Goal: Transaction & Acquisition: Purchase product/service

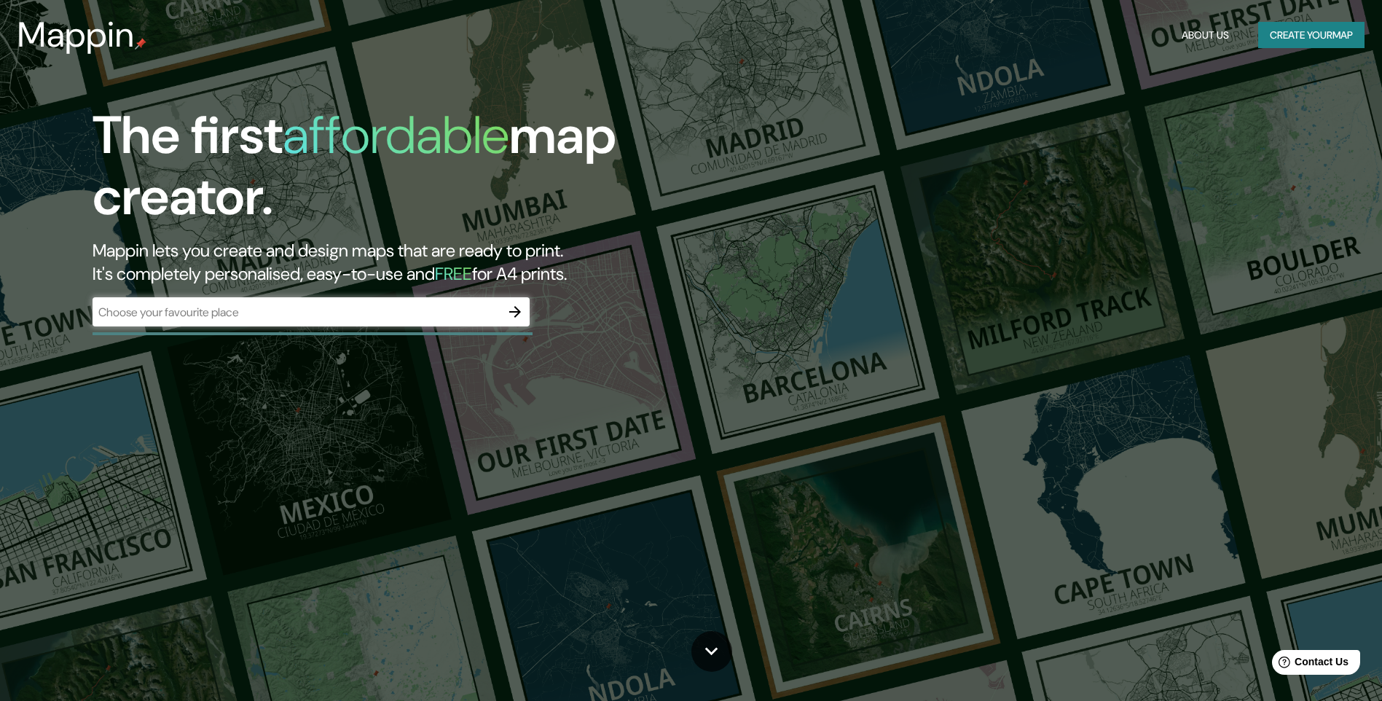
click at [142, 323] on div "​" at bounding box center [310, 311] width 437 height 29
type input "arequipa tingo"
click at [500, 320] on div at bounding box center [514, 311] width 29 height 29
click at [508, 305] on icon "button" at bounding box center [514, 311] width 17 height 17
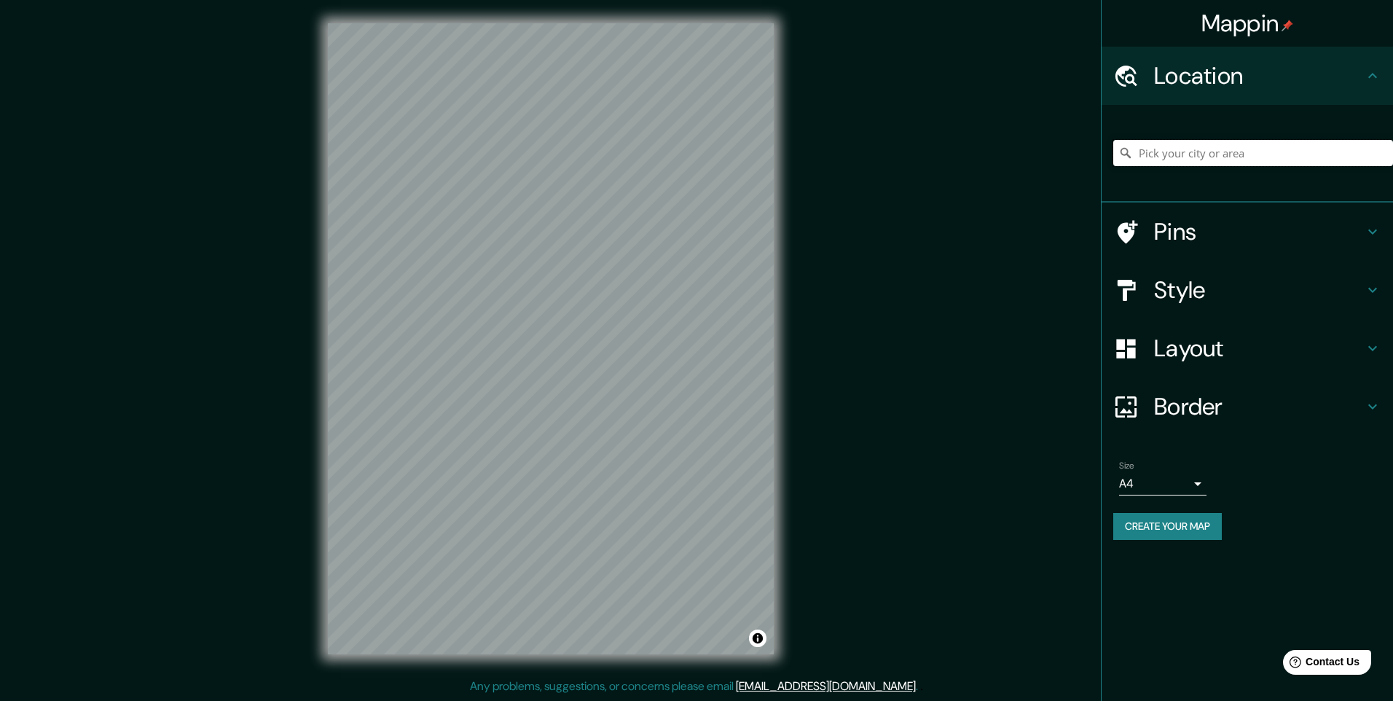
click at [1207, 160] on input "Pick your city or area" at bounding box center [1253, 153] width 280 height 26
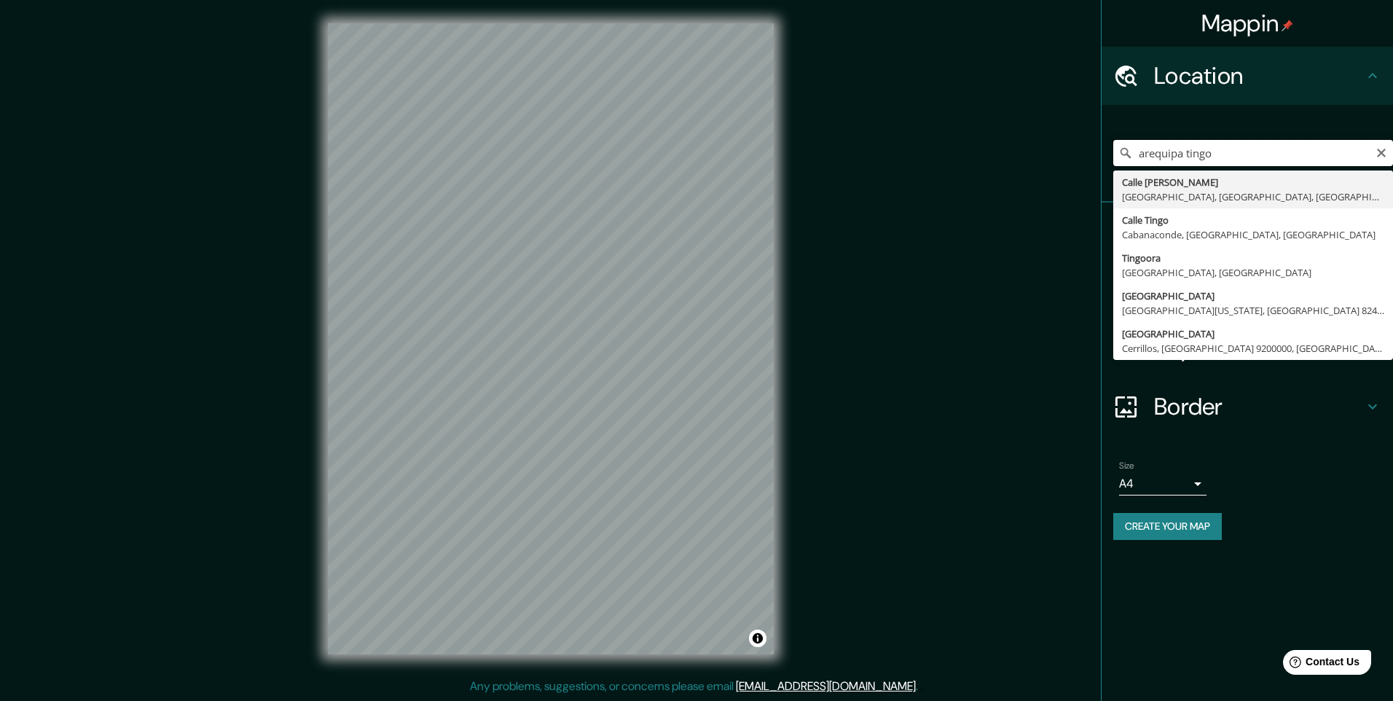
click at [1224, 150] on input "arequipa tingo" at bounding box center [1253, 153] width 280 height 26
click at [1210, 159] on input "arequipa tingo" at bounding box center [1253, 153] width 280 height 26
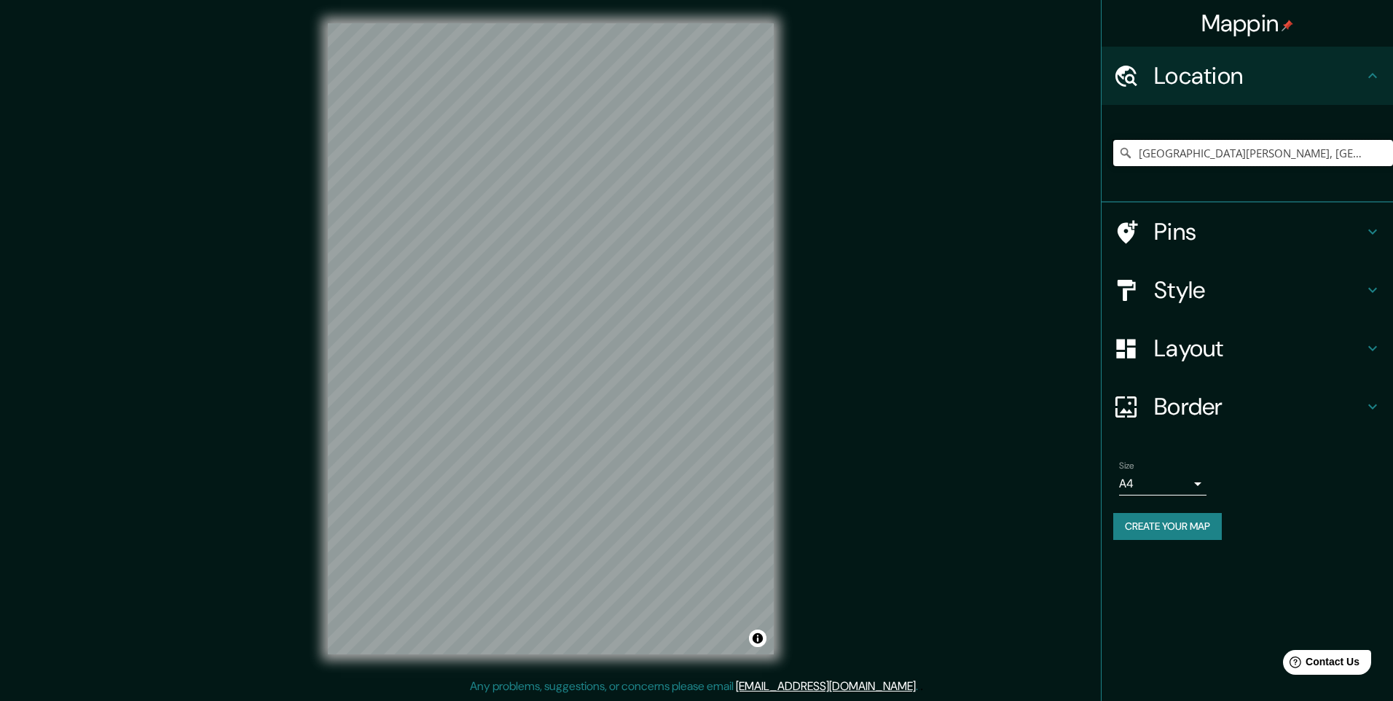
type input "Calle Tingo María, Miraflores, Departamento de Arequipa, Perú"
click at [1243, 233] on h4 "Pins" at bounding box center [1259, 231] width 210 height 29
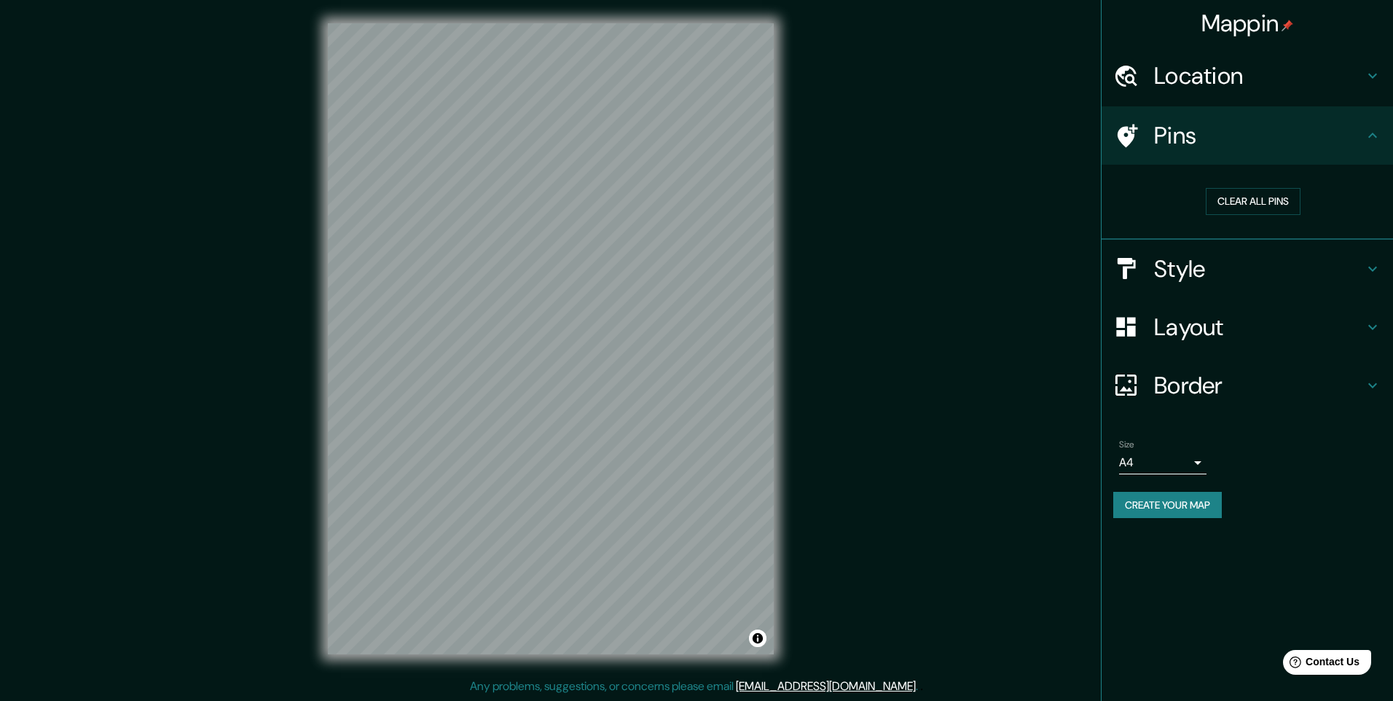
click at [1194, 270] on h4 "Style" at bounding box center [1259, 268] width 210 height 29
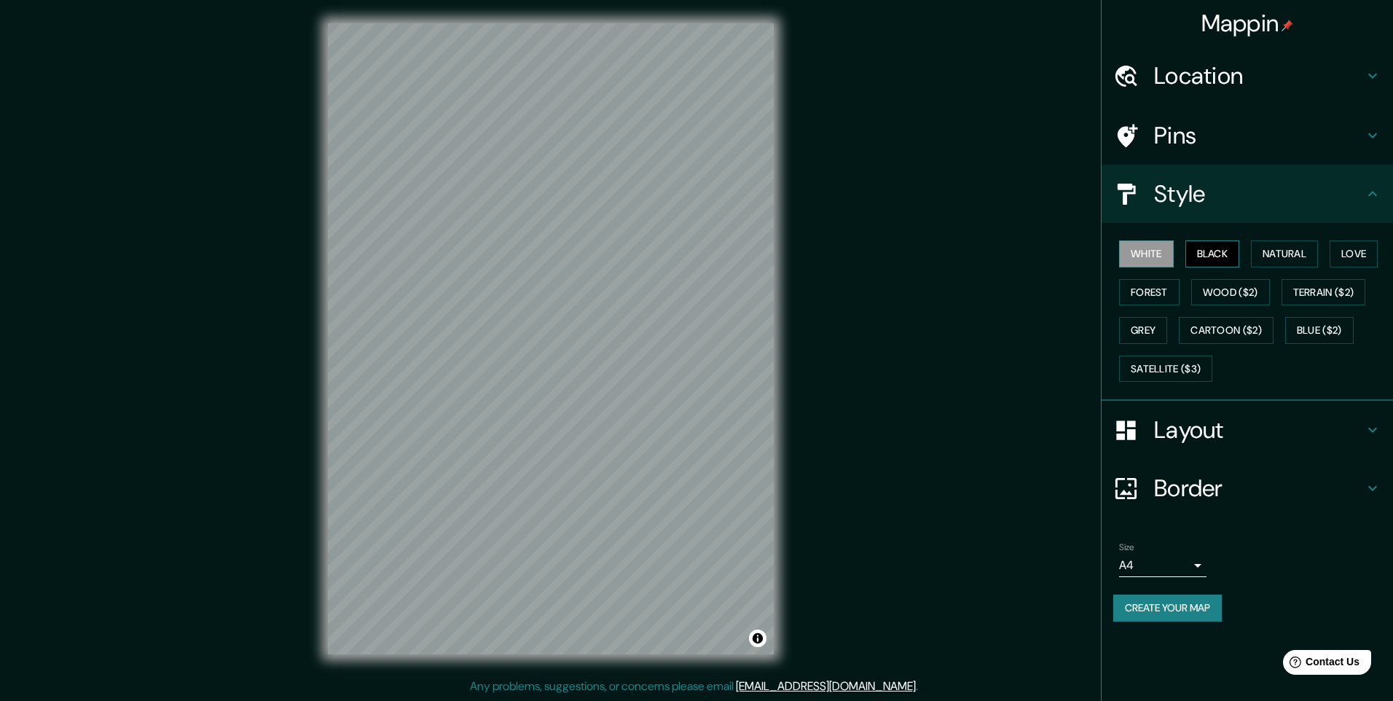
click at [1221, 259] on button "Black" at bounding box center [1212, 253] width 55 height 27
click at [1274, 250] on button "Natural" at bounding box center [1284, 253] width 67 height 27
click at [1302, 255] on button "Natural" at bounding box center [1284, 253] width 67 height 27
click at [1366, 251] on button "Love" at bounding box center [1353, 253] width 48 height 27
click at [1172, 300] on button "Forest" at bounding box center [1149, 292] width 60 height 27
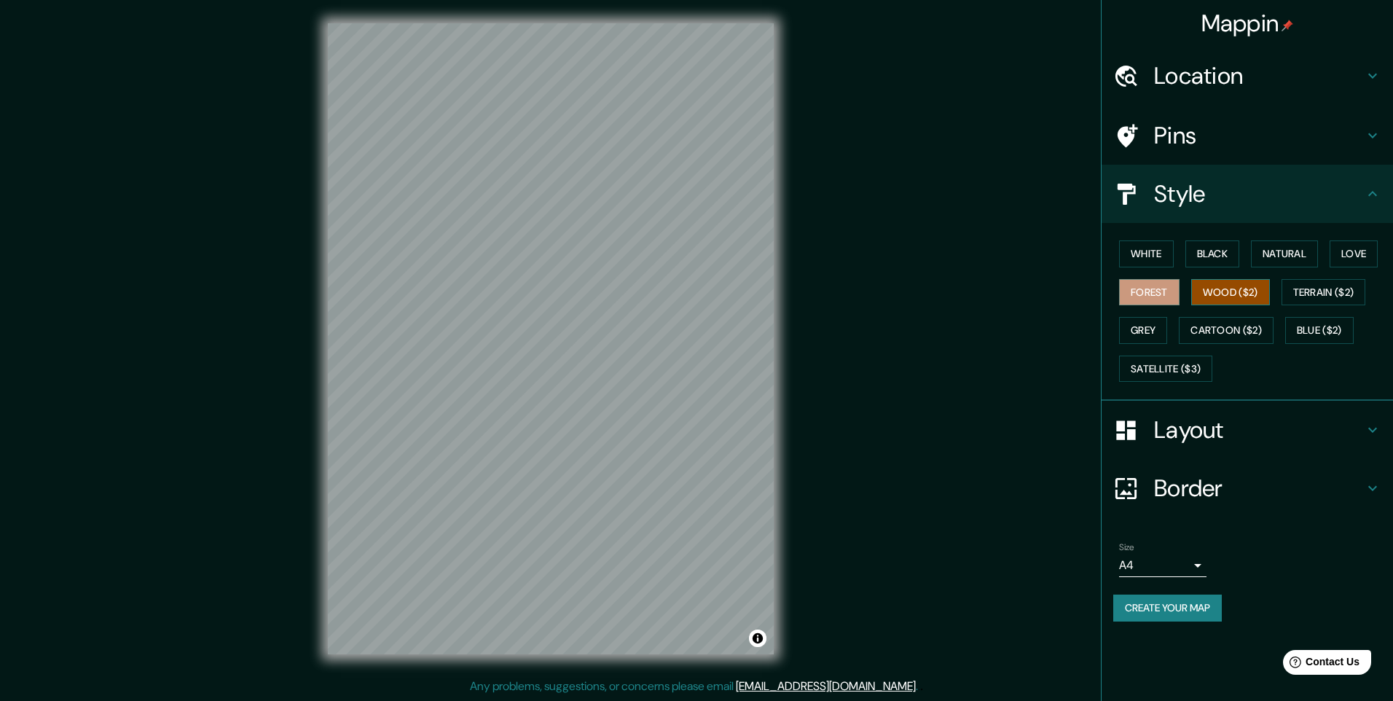
click at [1207, 295] on button "Wood ($2)" at bounding box center [1230, 292] width 79 height 27
click at [1312, 291] on button "Terrain ($2)" at bounding box center [1323, 292] width 84 height 27
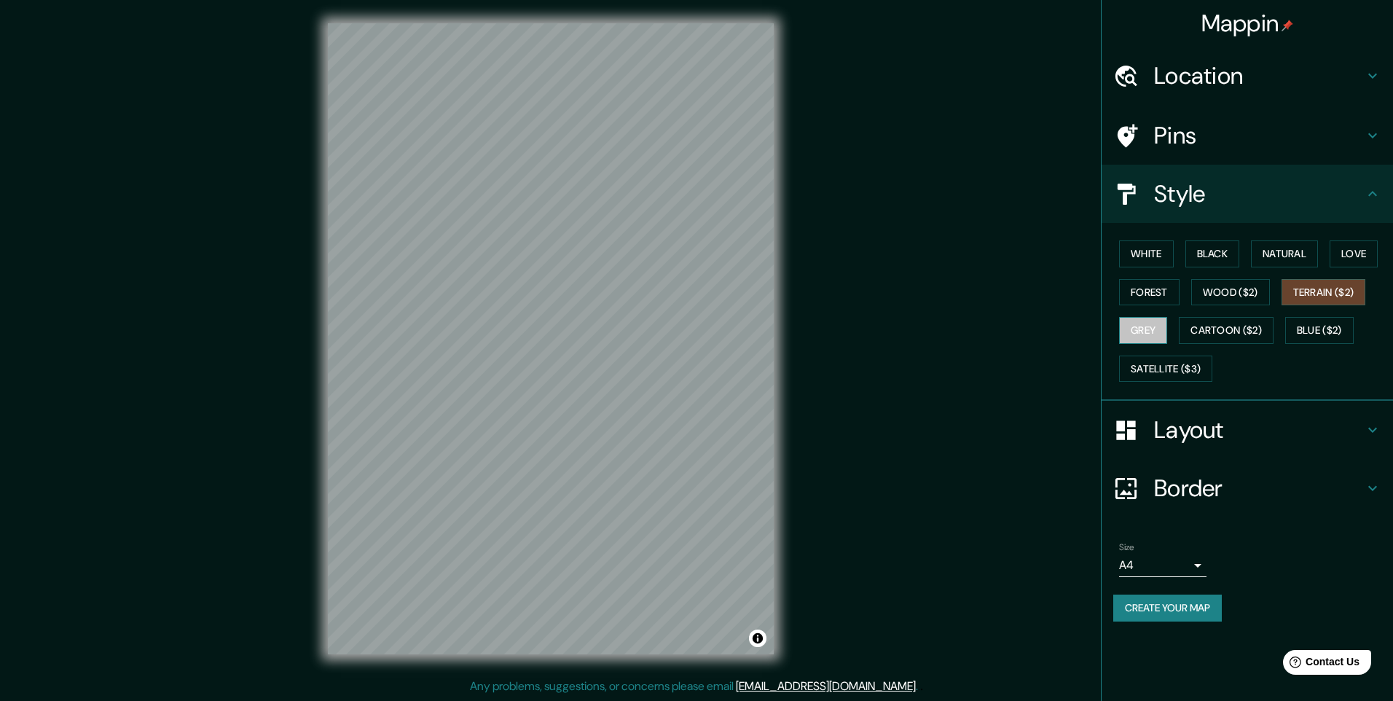
click at [1151, 326] on button "Grey" at bounding box center [1143, 330] width 48 height 27
click at [1228, 294] on button "Wood ($2)" at bounding box center [1230, 292] width 79 height 27
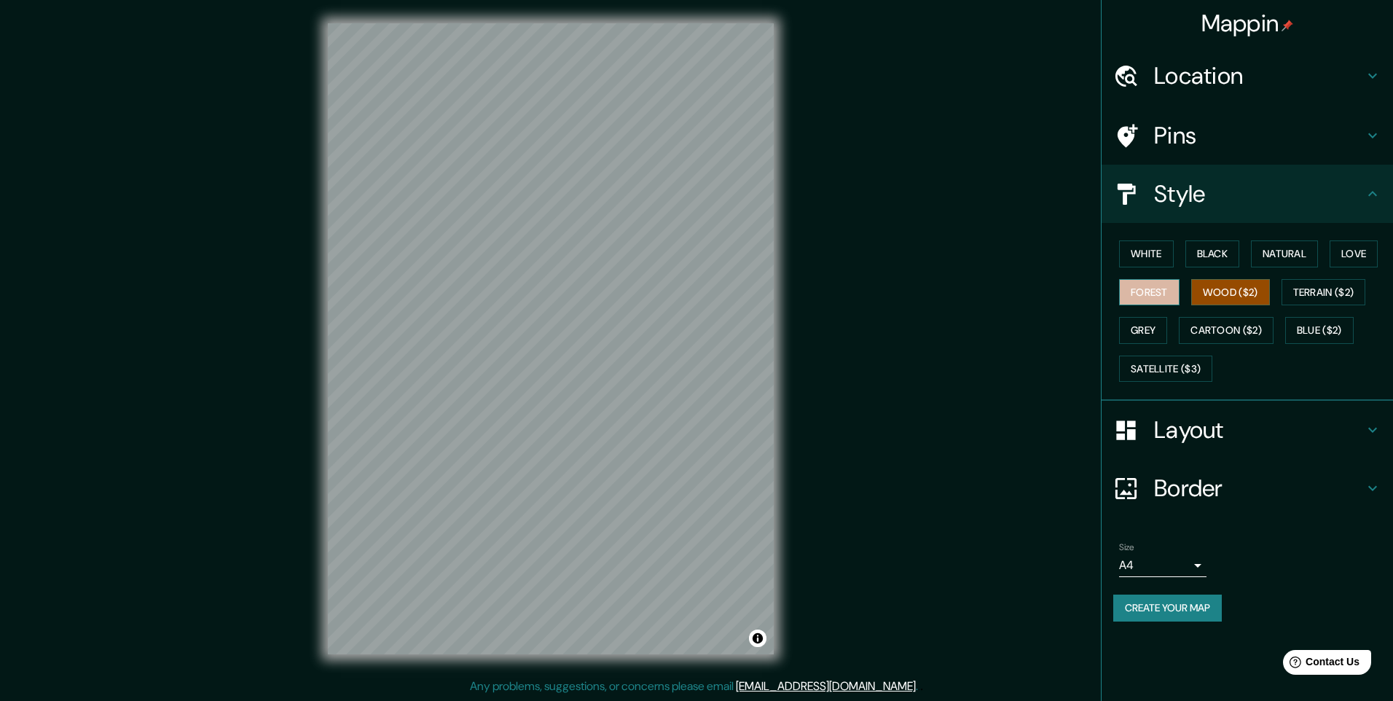
click at [1176, 293] on button "Forest" at bounding box center [1149, 292] width 60 height 27
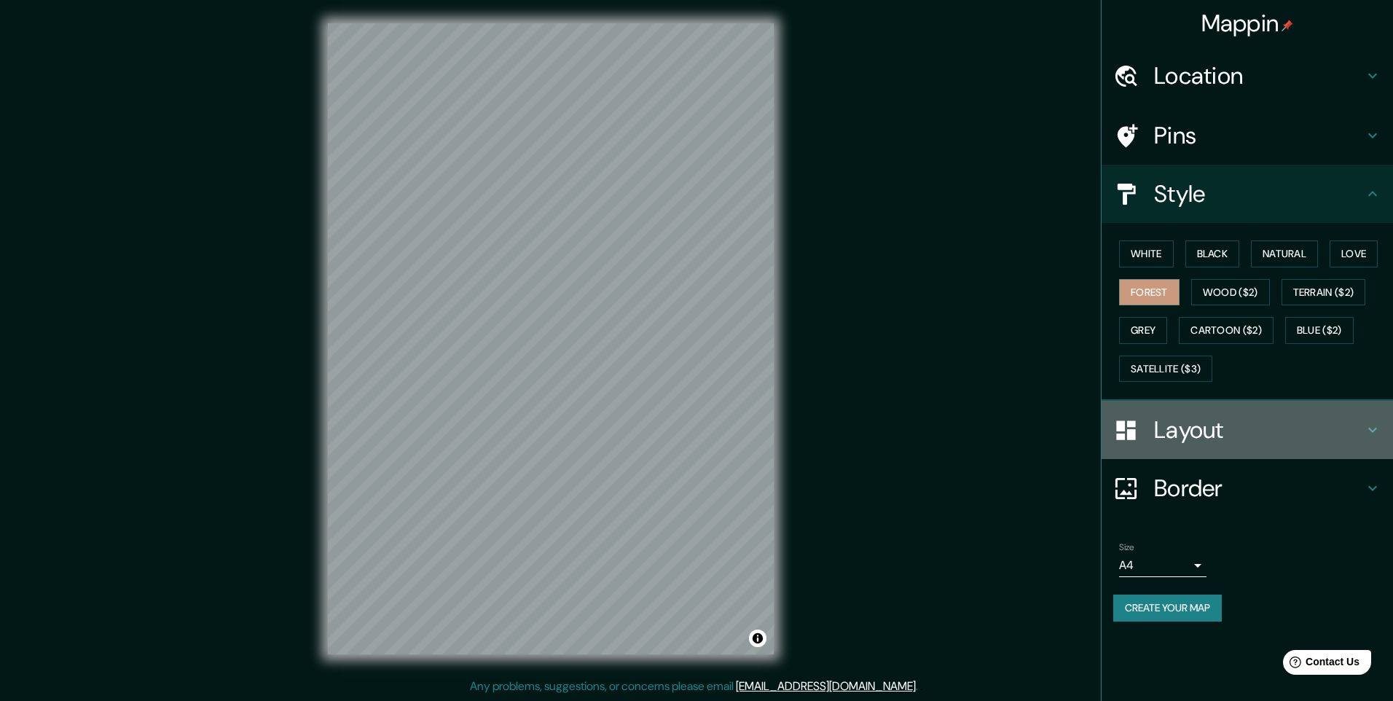
click at [1219, 423] on h4 "Layout" at bounding box center [1259, 429] width 210 height 29
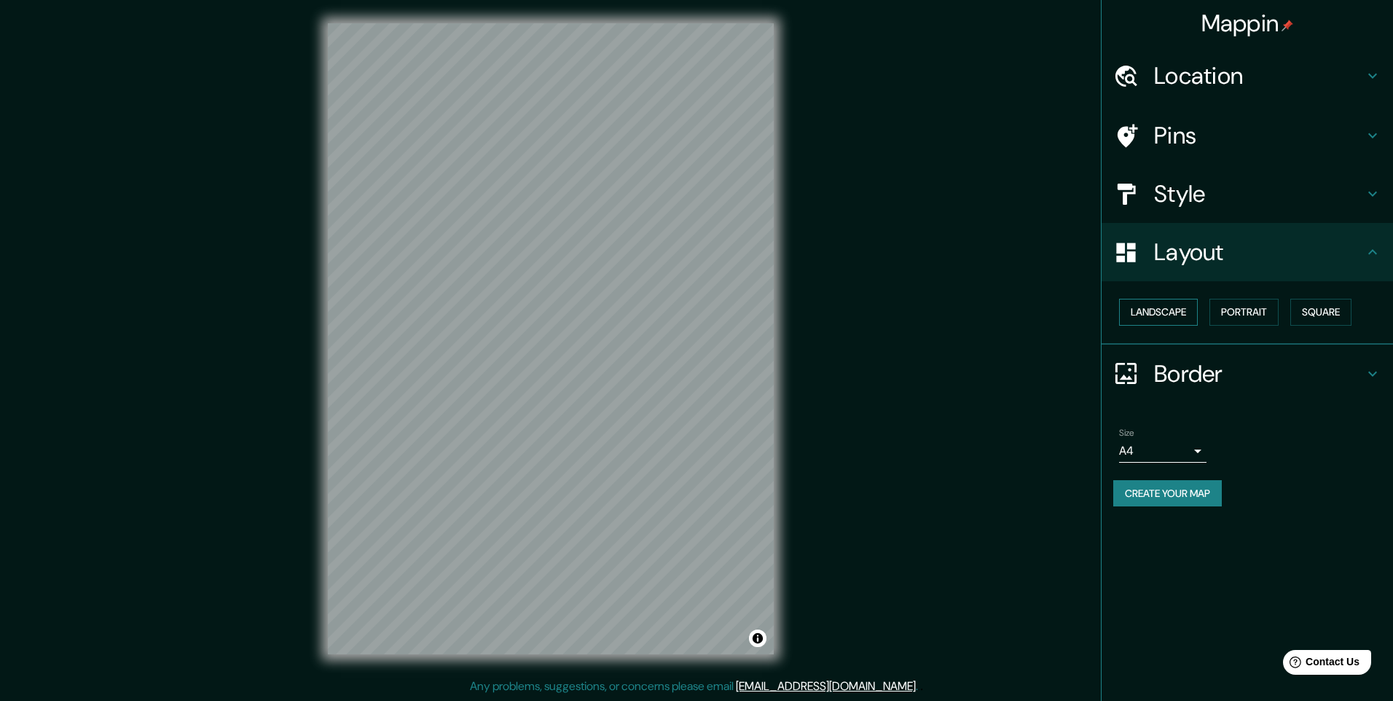
click at [1181, 317] on button "Landscape" at bounding box center [1158, 312] width 79 height 27
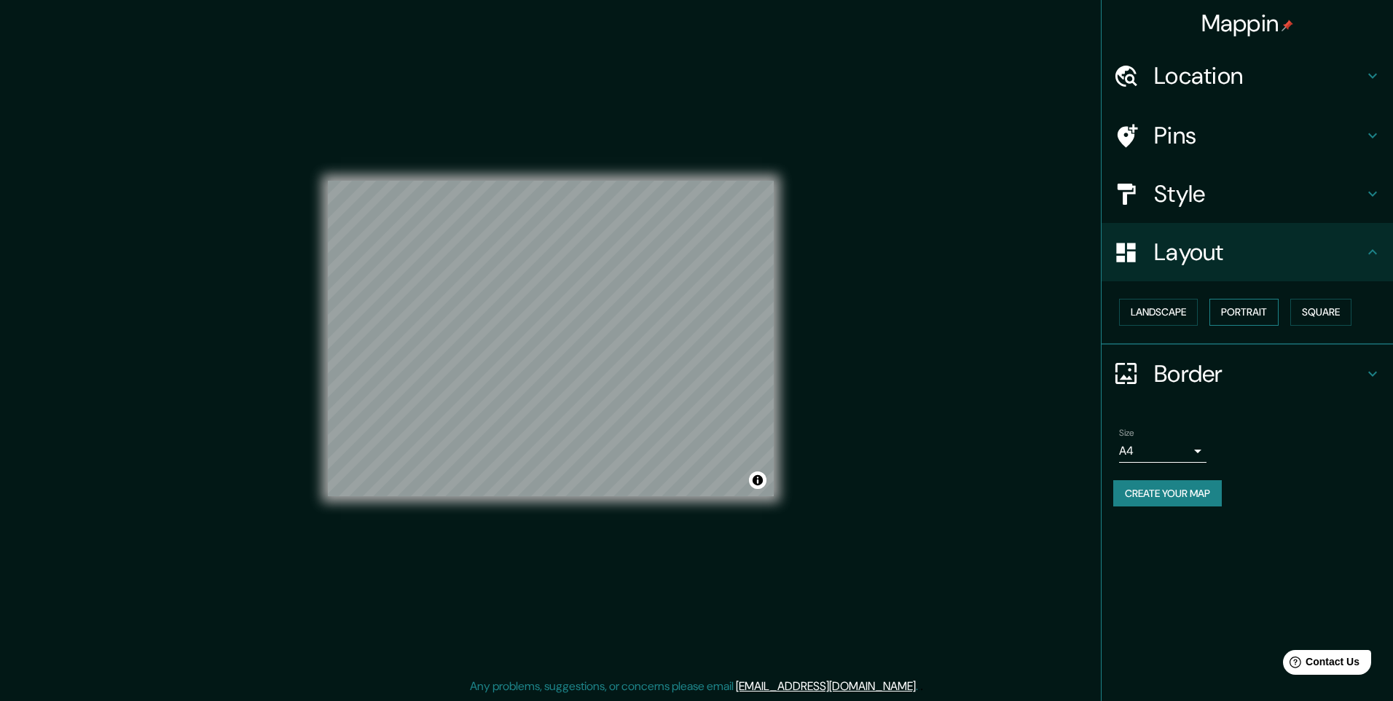
click at [1249, 320] on button "Portrait" at bounding box center [1243, 312] width 69 height 27
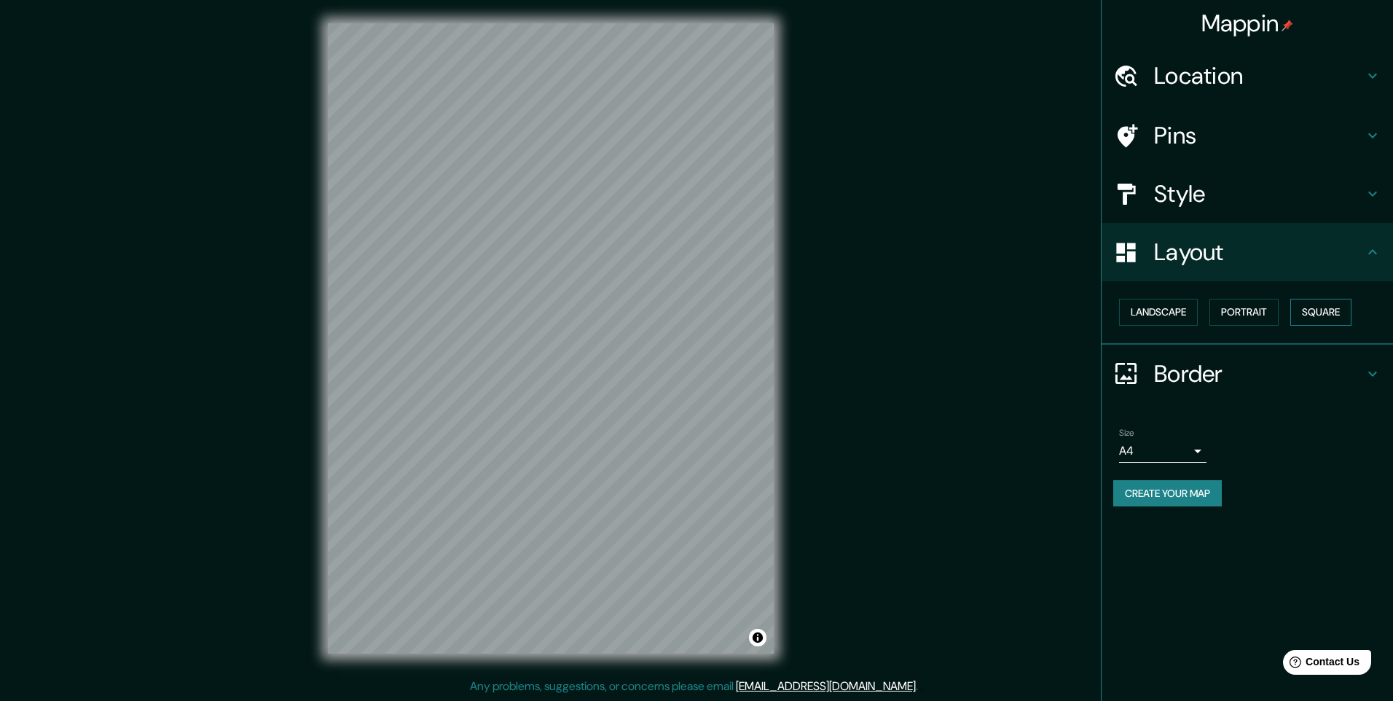
click at [1312, 316] on button "Square" at bounding box center [1320, 312] width 61 height 27
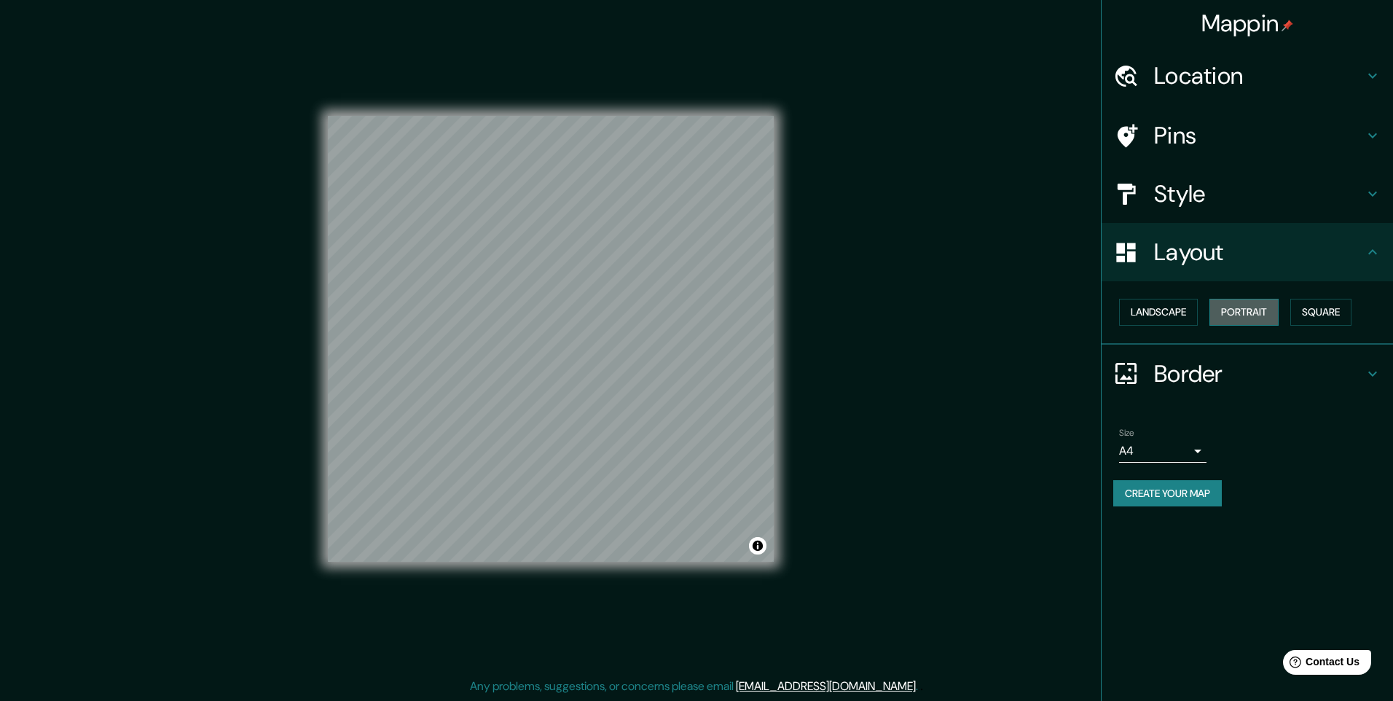
click at [1264, 315] on button "Portrait" at bounding box center [1243, 312] width 69 height 27
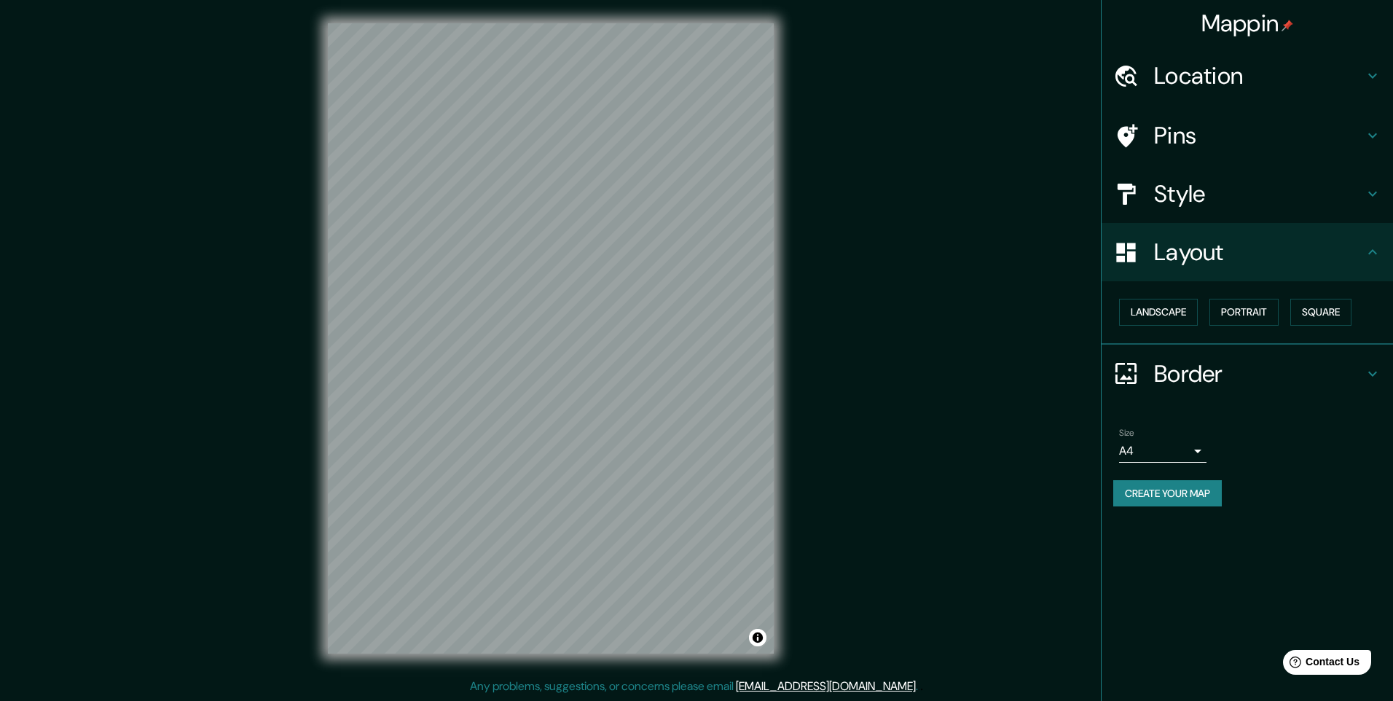
click at [1192, 380] on h4 "Border" at bounding box center [1259, 373] width 210 height 29
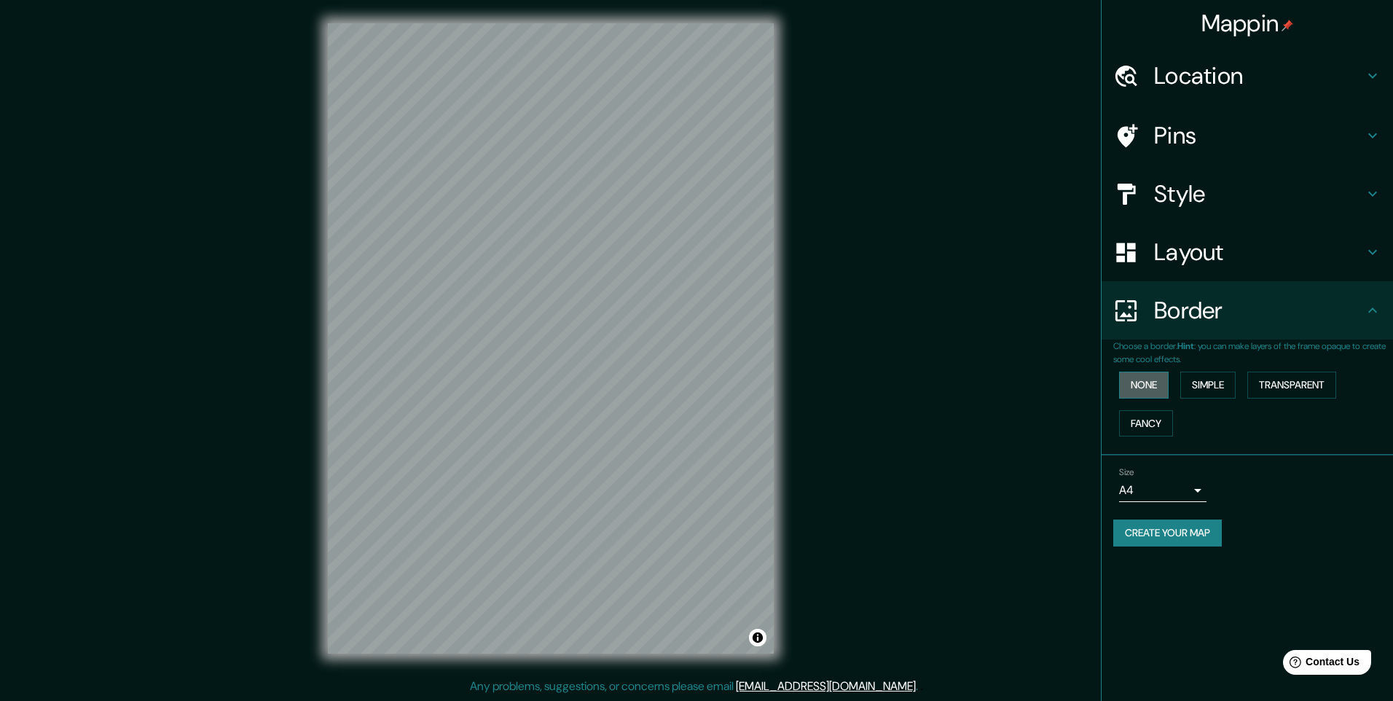
click at [1158, 387] on button "None" at bounding box center [1144, 384] width 50 height 27
click at [1213, 383] on button "Simple" at bounding box center [1207, 384] width 55 height 27
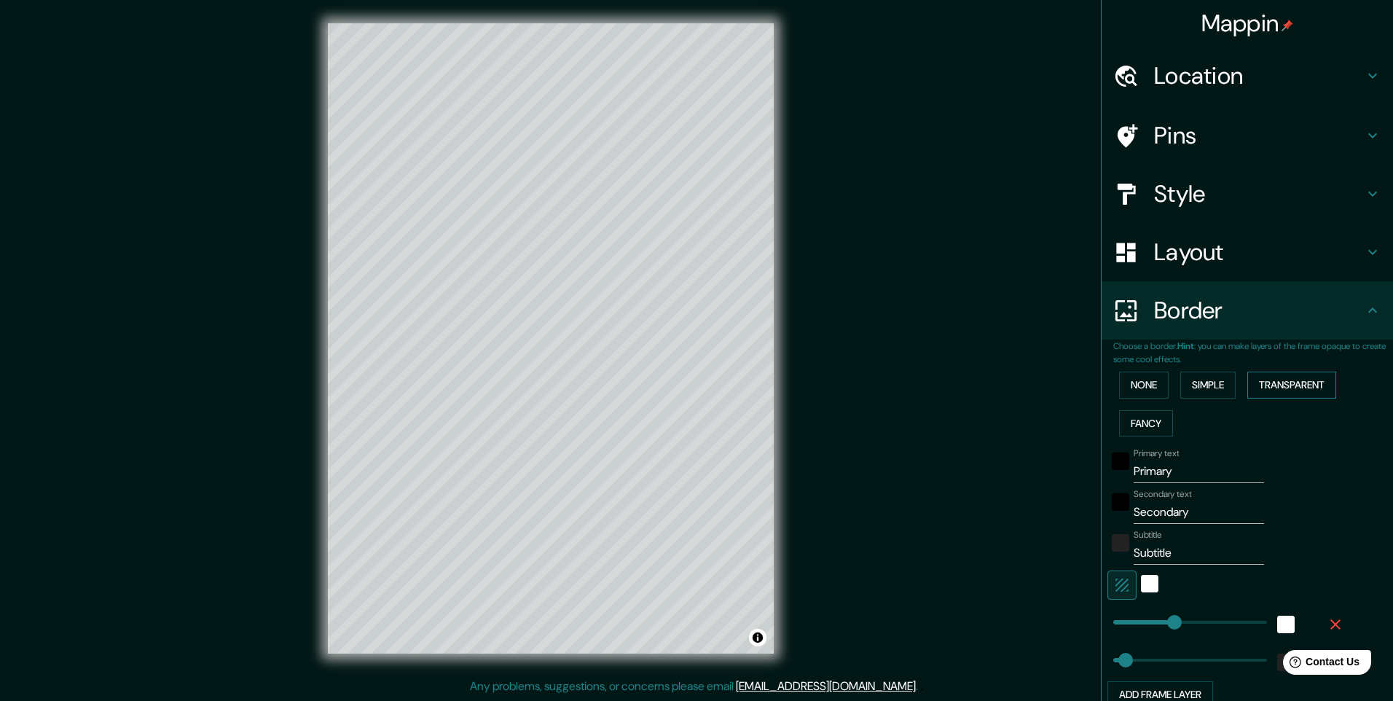
click at [1276, 387] on button "Transparent" at bounding box center [1291, 384] width 89 height 27
click at [1140, 416] on button "Fancy" at bounding box center [1146, 423] width 54 height 27
click at [1138, 388] on button "None" at bounding box center [1144, 384] width 50 height 27
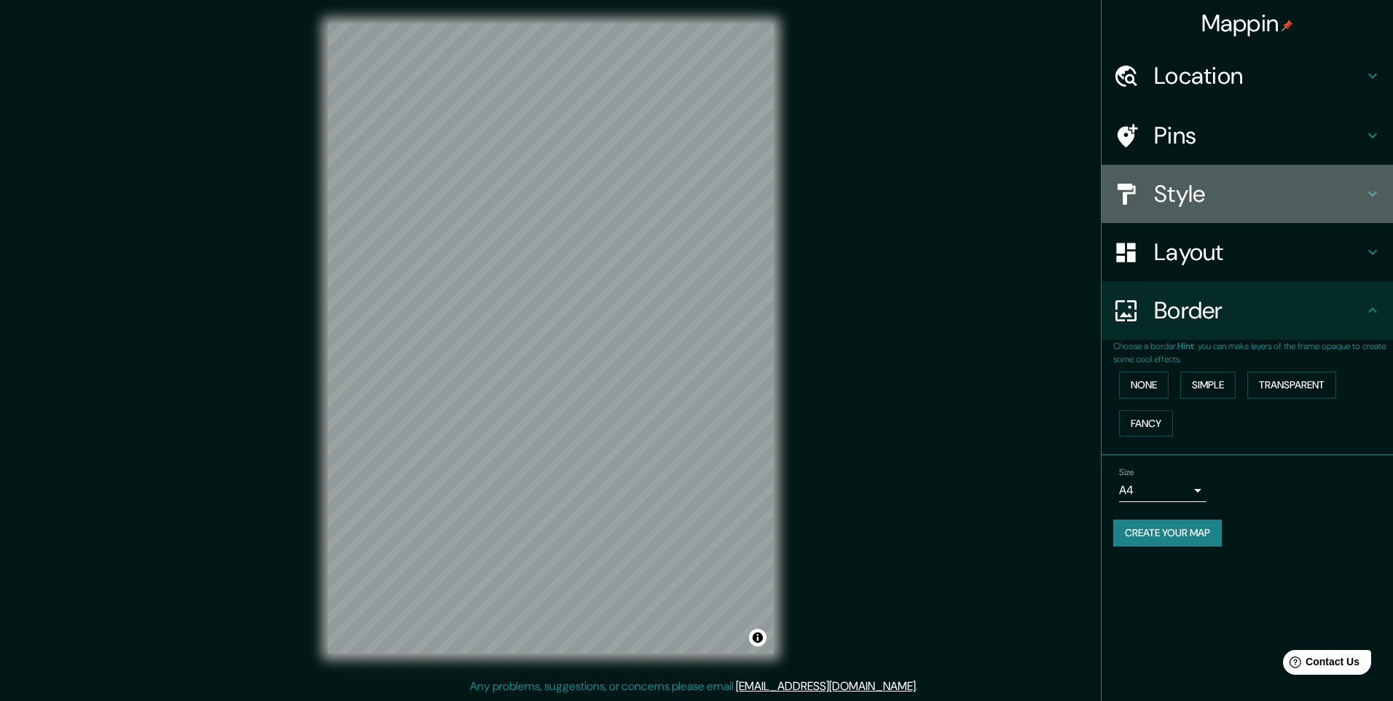
click at [1180, 215] on div "Style" at bounding box center [1246, 194] width 291 height 58
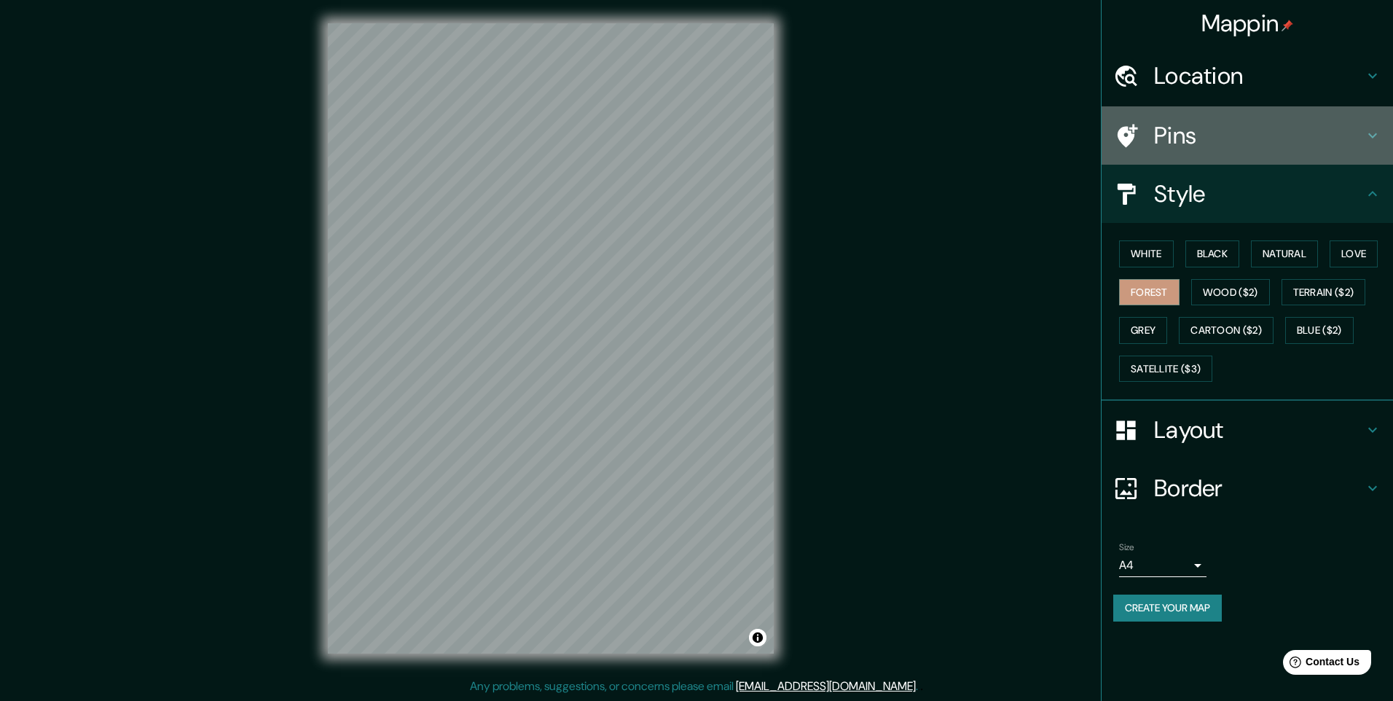
click at [1175, 136] on h4 "Pins" at bounding box center [1259, 135] width 210 height 29
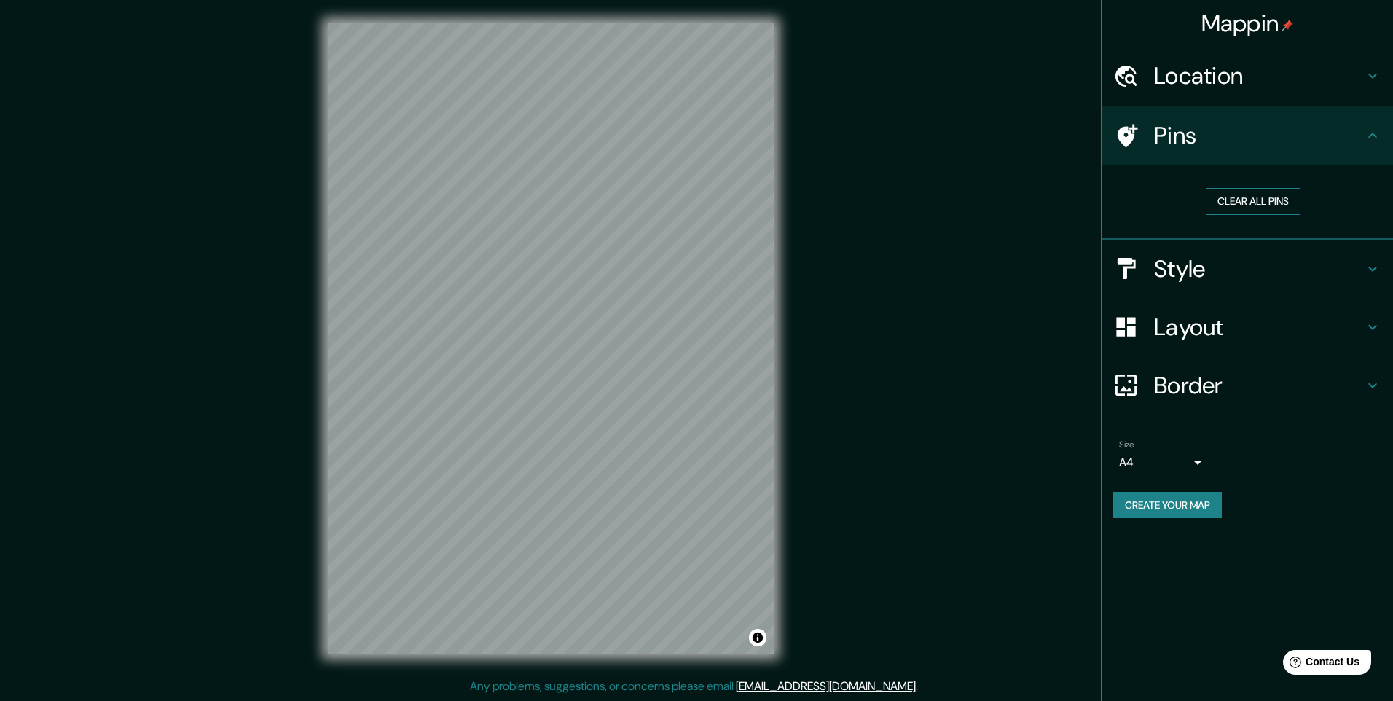
click at [1242, 200] on button "Clear all pins" at bounding box center [1252, 201] width 95 height 27
click at [1220, 128] on h4 "Pins" at bounding box center [1259, 135] width 210 height 29
click at [1193, 82] on h4 "Location" at bounding box center [1259, 75] width 210 height 29
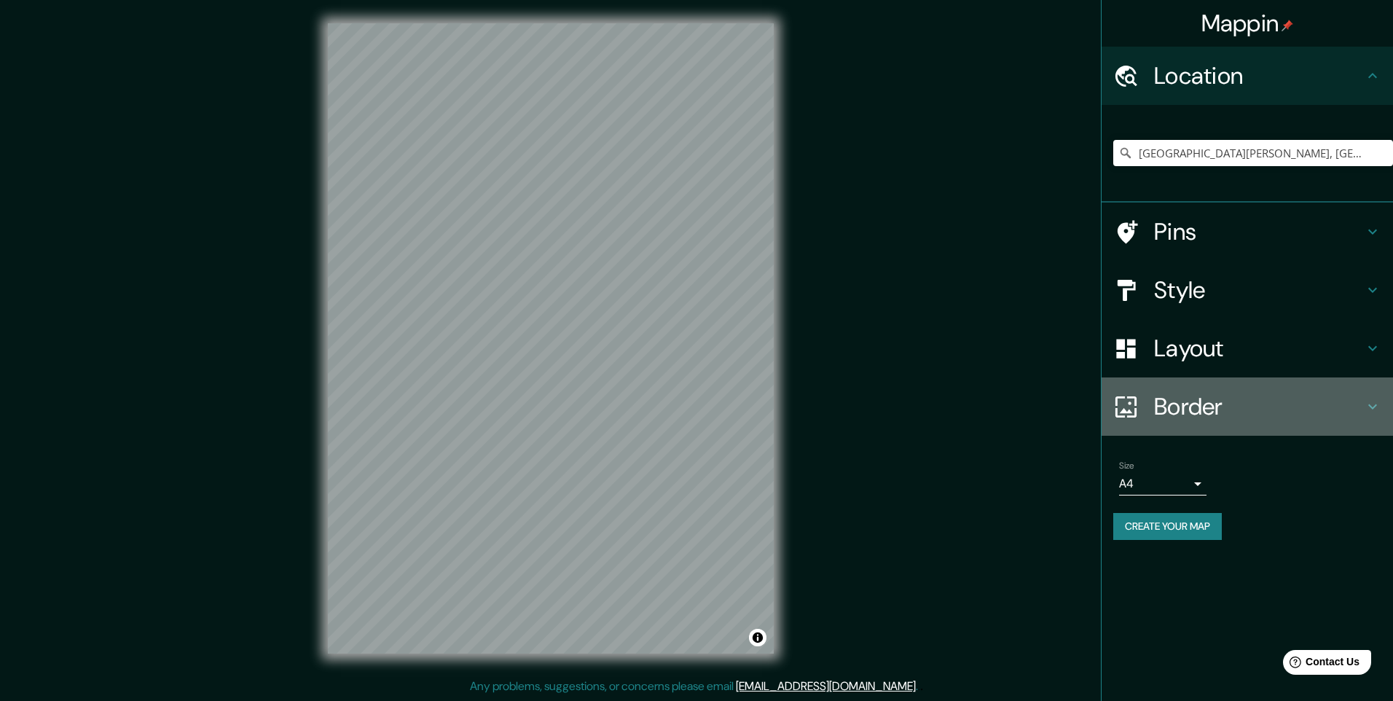
click at [1196, 395] on h4 "Border" at bounding box center [1259, 406] width 210 height 29
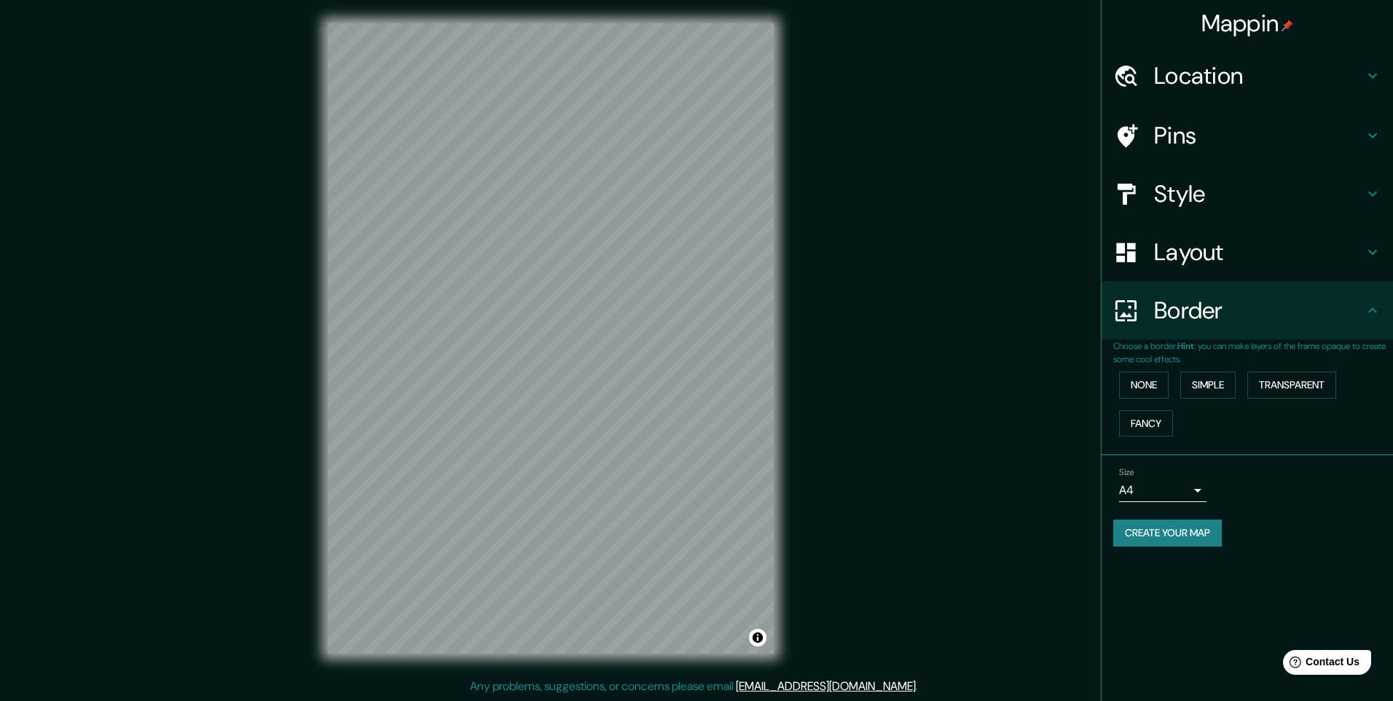
click at [1230, 252] on h4 "Layout" at bounding box center [1259, 251] width 210 height 29
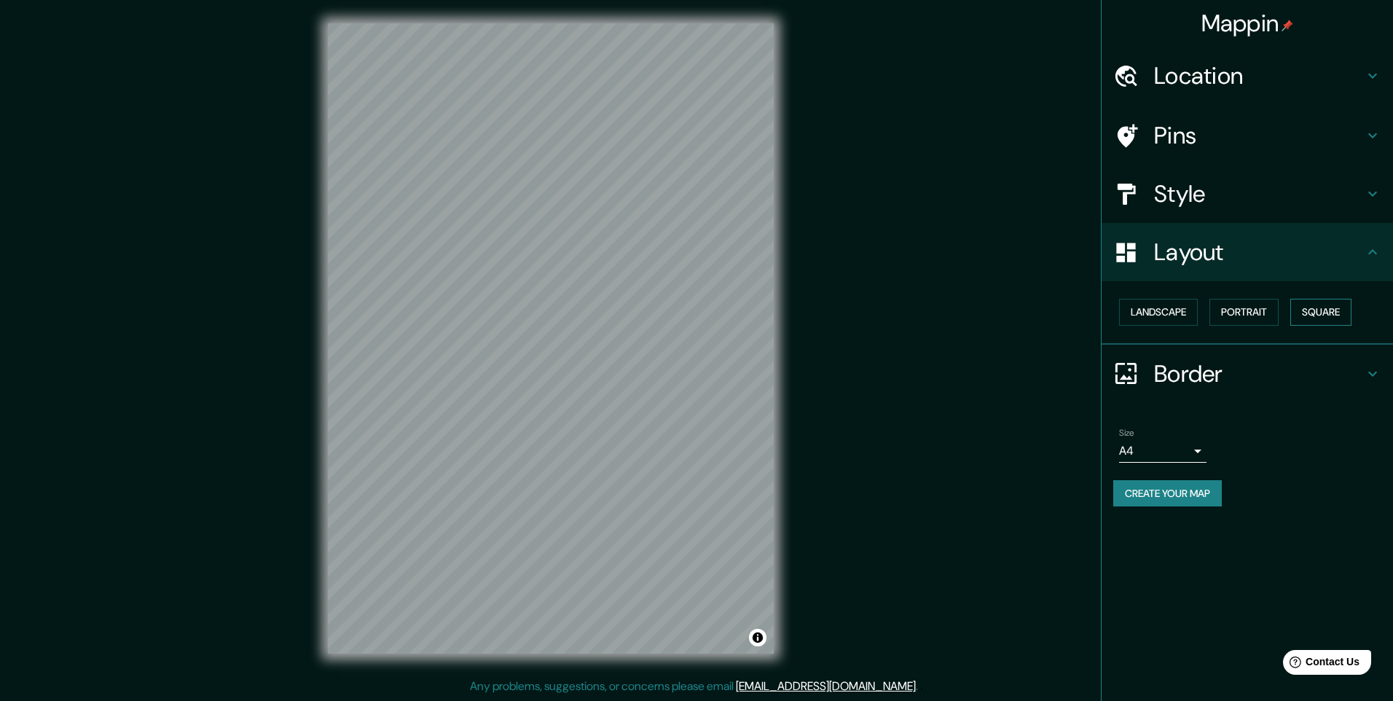
click at [1327, 311] on button "Square" at bounding box center [1320, 312] width 61 height 27
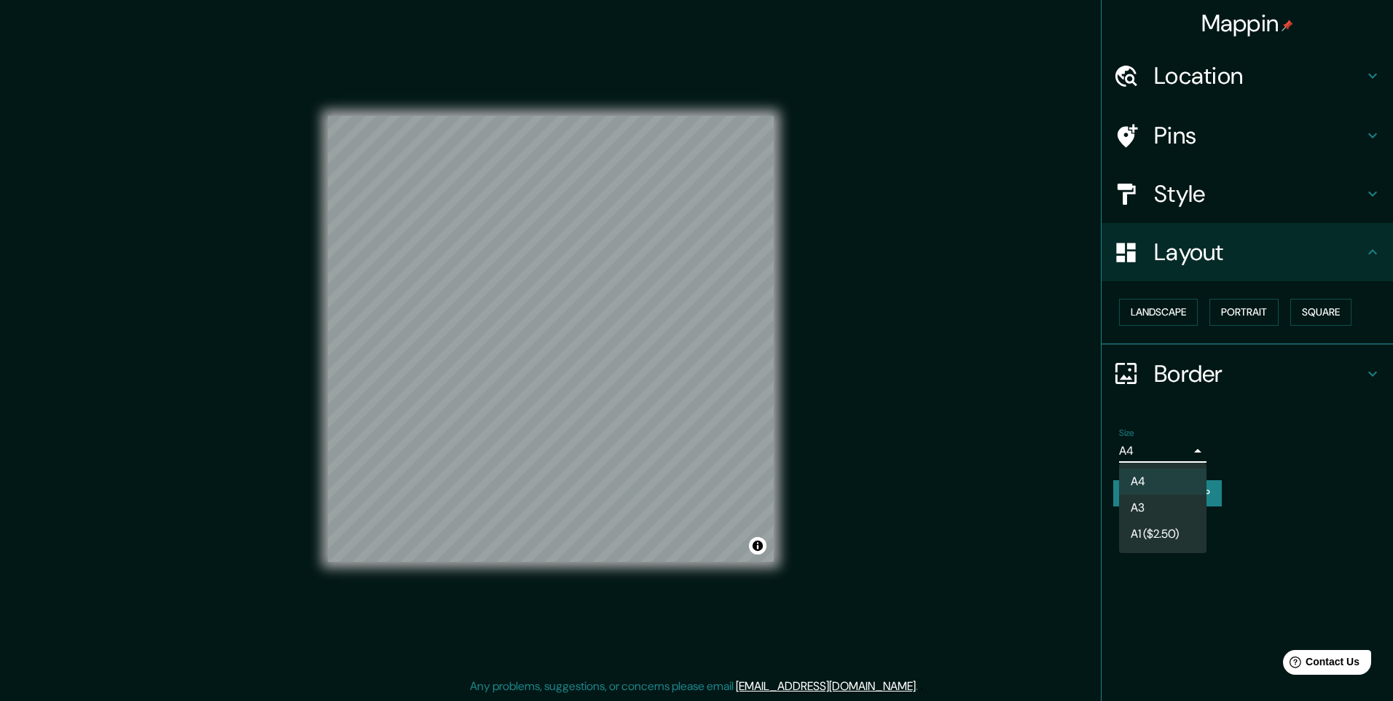
click at [1157, 451] on body "Mappin Location Calle Tingo María, Miraflores, Departamento de Arequipa, Perú C…" at bounding box center [696, 350] width 1393 height 701
click at [1177, 511] on li "A3" at bounding box center [1162, 508] width 87 height 26
type input "a4"
click at [1192, 454] on body "Mappin Location Calle Tingo María, Miraflores, Departamento de Arequipa, Perú C…" at bounding box center [696, 350] width 1393 height 701
click at [1192, 454] on div at bounding box center [696, 350] width 1393 height 701
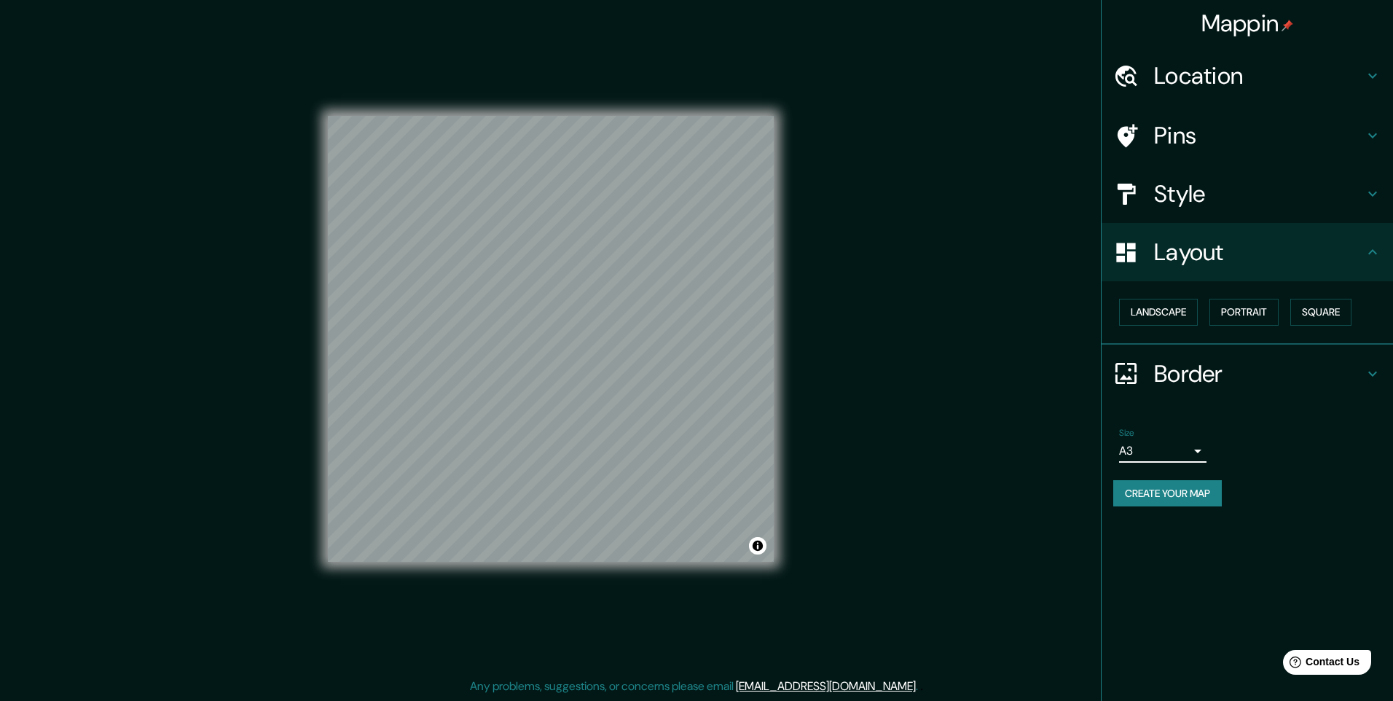
click at [1239, 187] on h4 "Style" at bounding box center [1259, 193] width 210 height 29
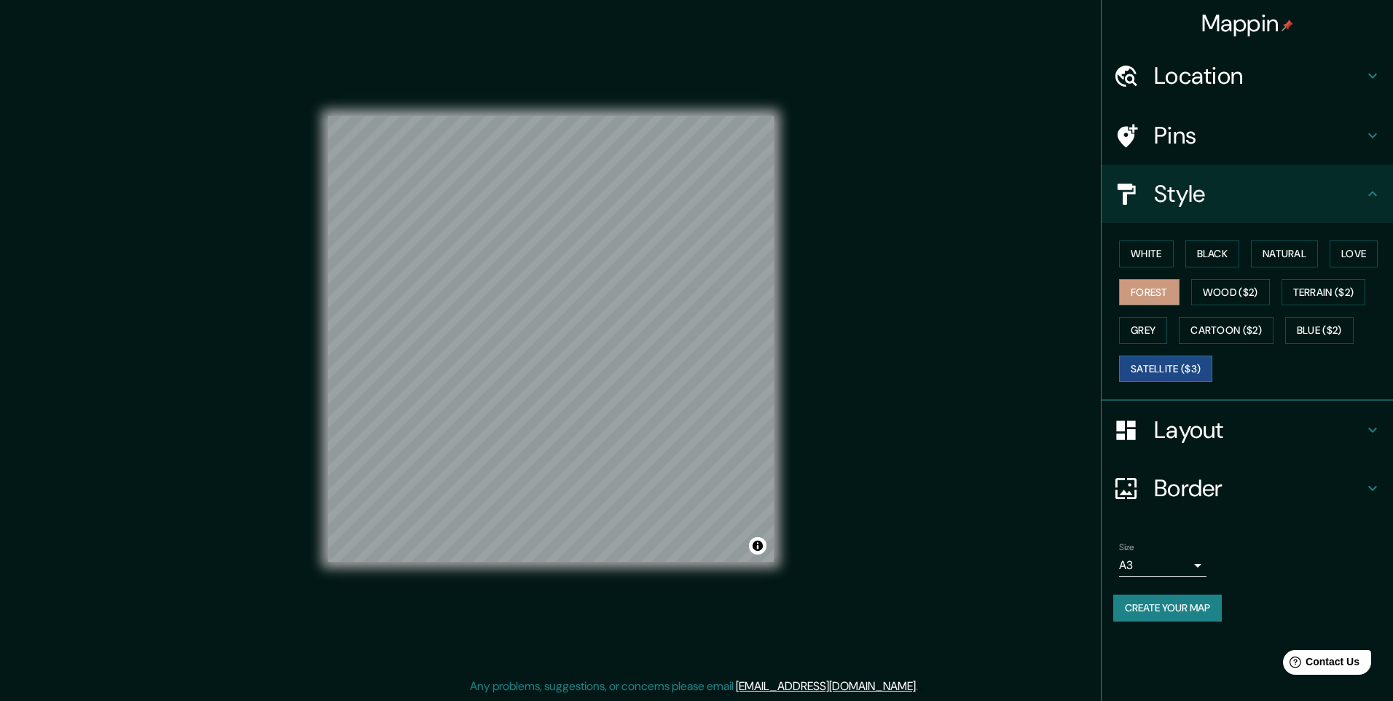
click at [1190, 371] on button "Satellite ($3)" at bounding box center [1165, 368] width 93 height 27
click at [1218, 335] on button "Cartoon ($2)" at bounding box center [1225, 330] width 95 height 27
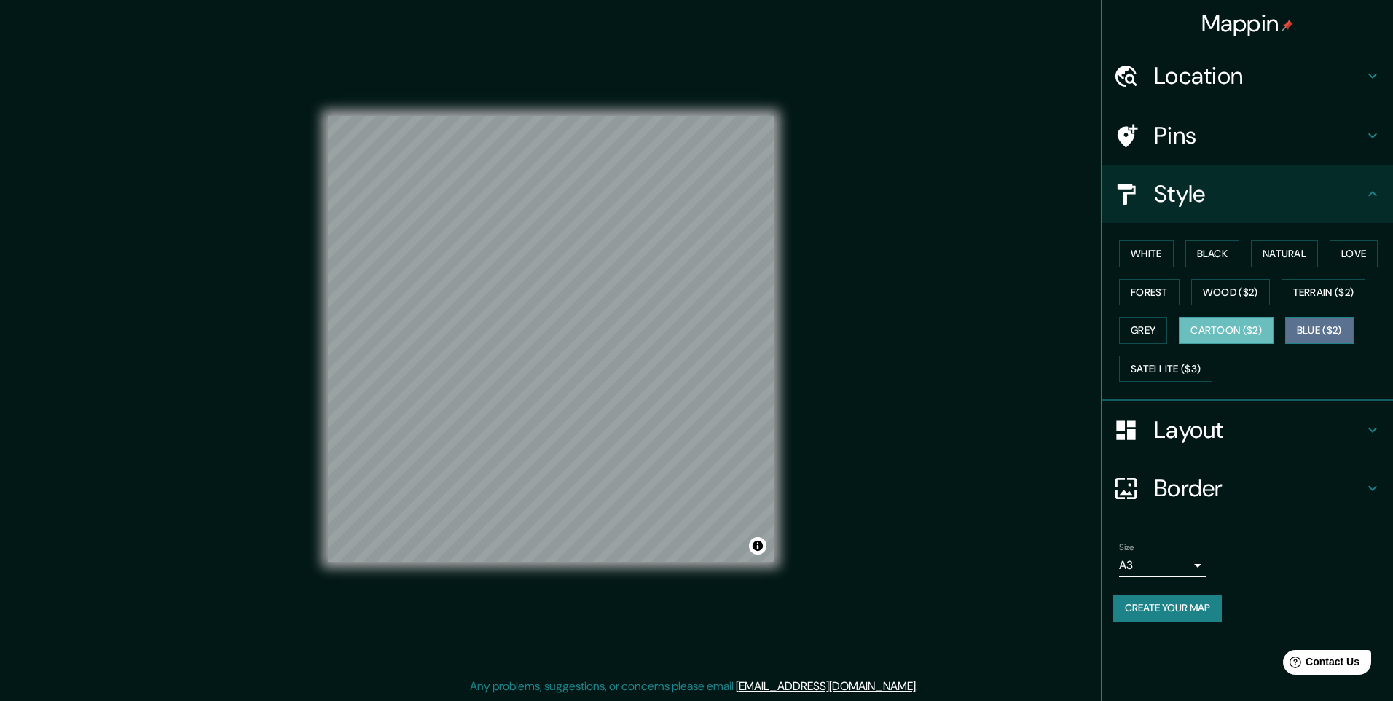
click at [1315, 333] on button "Blue ($2)" at bounding box center [1319, 330] width 68 height 27
click at [1261, 328] on button "Cartoon ($2)" at bounding box center [1225, 330] width 95 height 27
click at [1253, 293] on button "Wood ($2)" at bounding box center [1230, 292] width 79 height 27
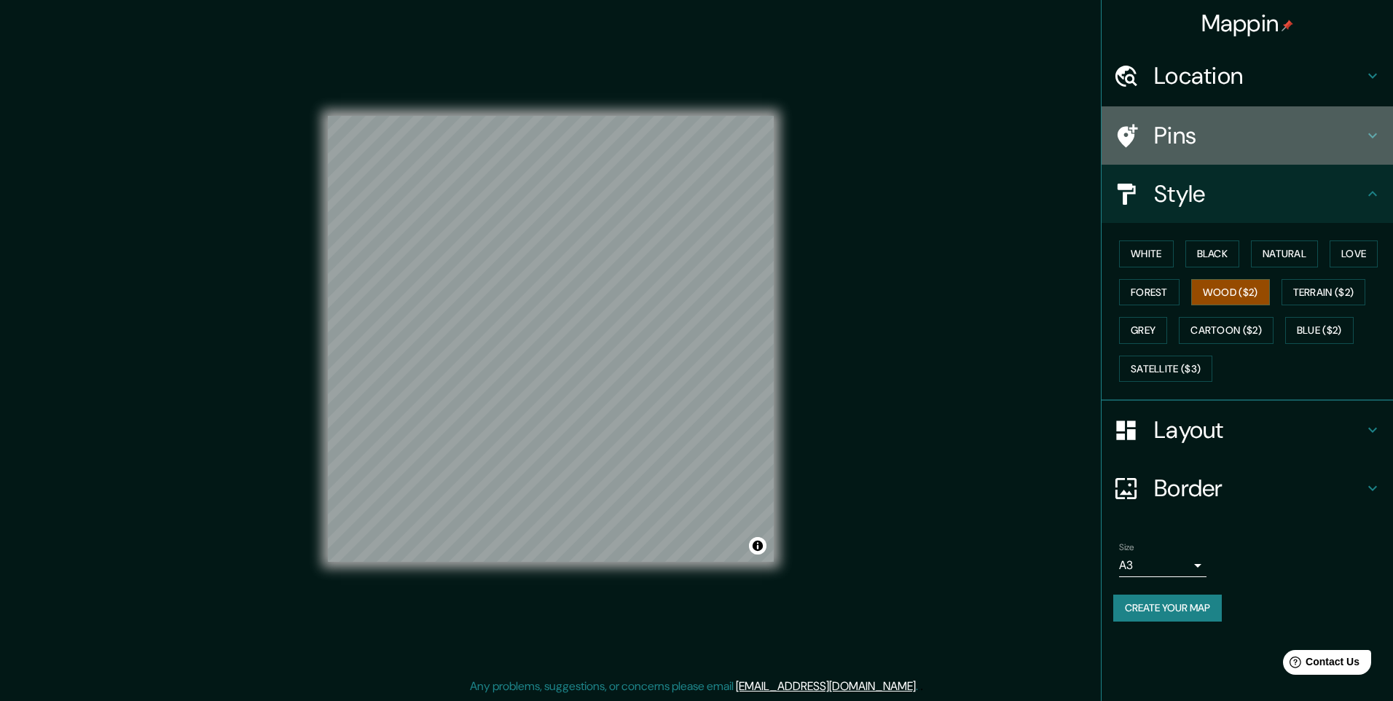
click at [1202, 160] on div "Pins" at bounding box center [1246, 135] width 291 height 58
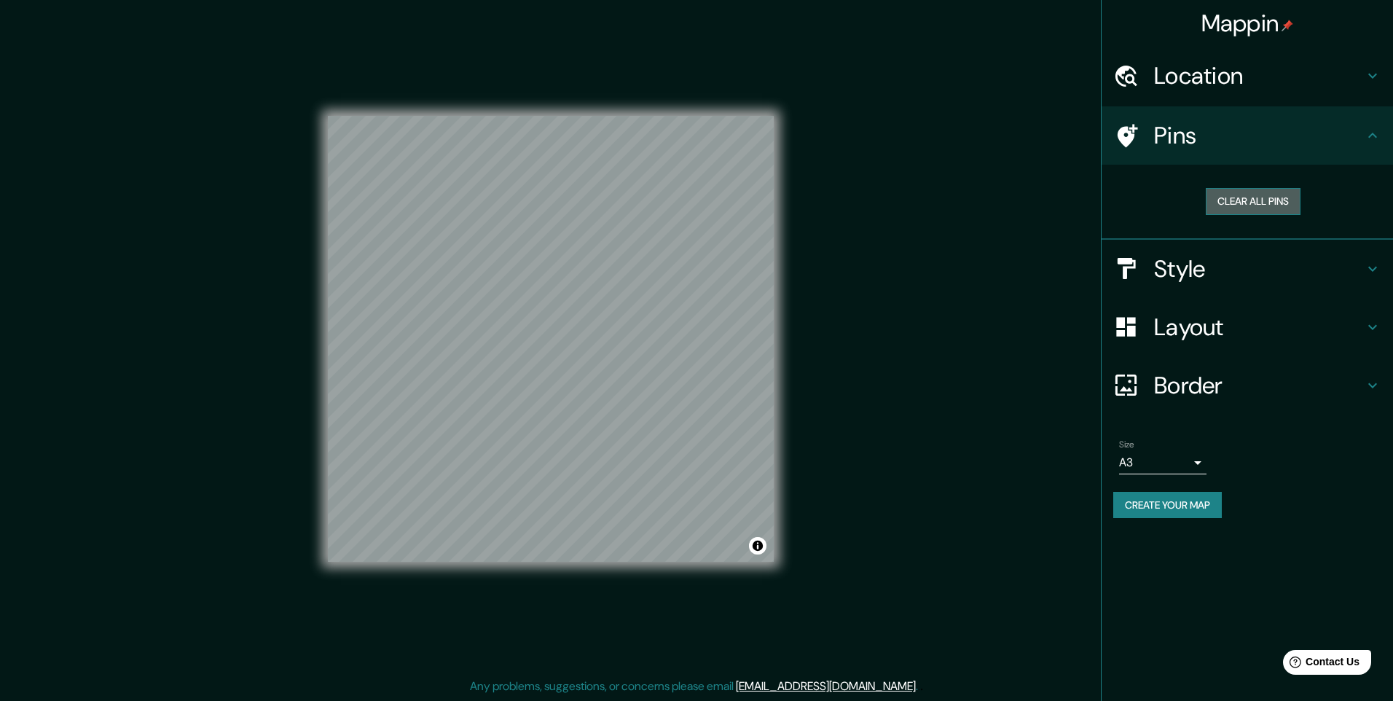
click at [1245, 210] on button "Clear all pins" at bounding box center [1252, 201] width 95 height 27
click at [1191, 316] on h4 "Layout" at bounding box center [1259, 326] width 210 height 29
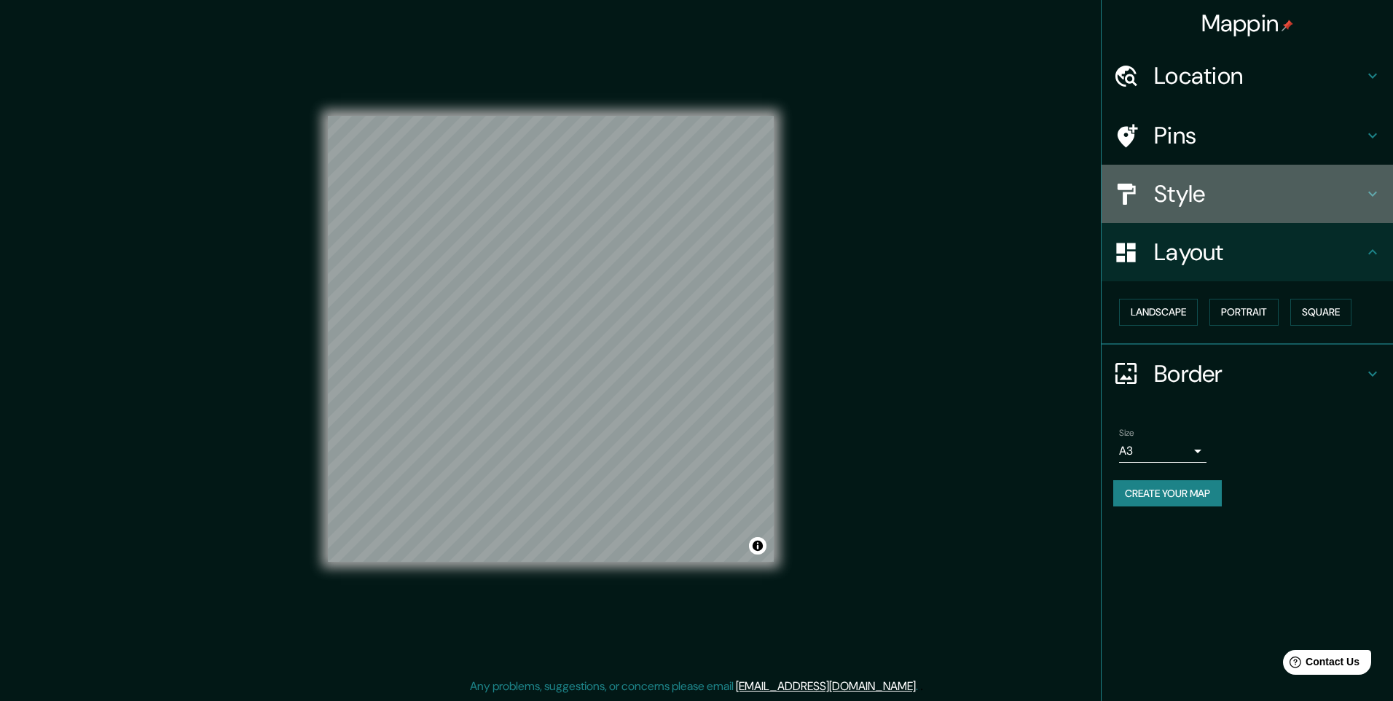
click at [1219, 184] on h4 "Style" at bounding box center [1259, 193] width 210 height 29
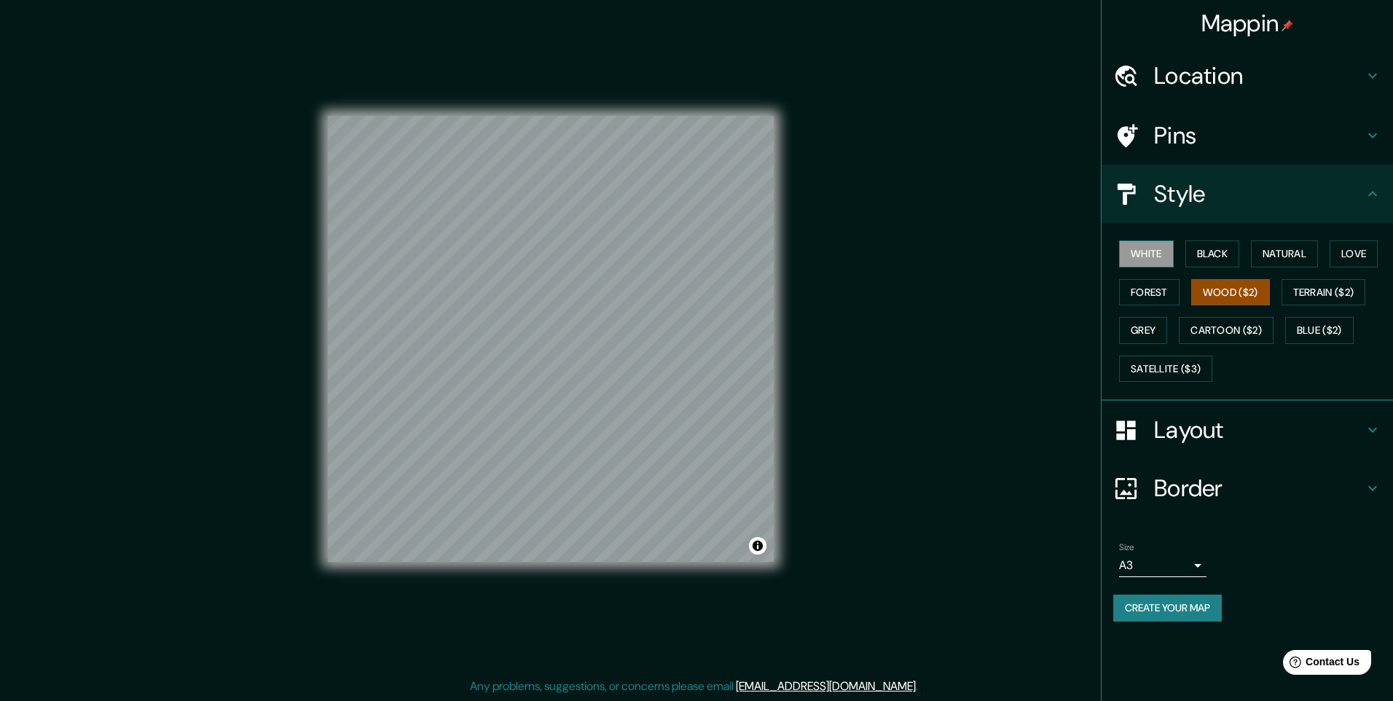
click at [1170, 263] on button "White" at bounding box center [1146, 253] width 55 height 27
click at [1222, 261] on button "Black" at bounding box center [1212, 253] width 55 height 27
click at [1165, 291] on button "Forest" at bounding box center [1149, 292] width 60 height 27
click at [1164, 331] on button "Grey" at bounding box center [1143, 330] width 48 height 27
click at [1159, 297] on button "Forest" at bounding box center [1149, 292] width 60 height 27
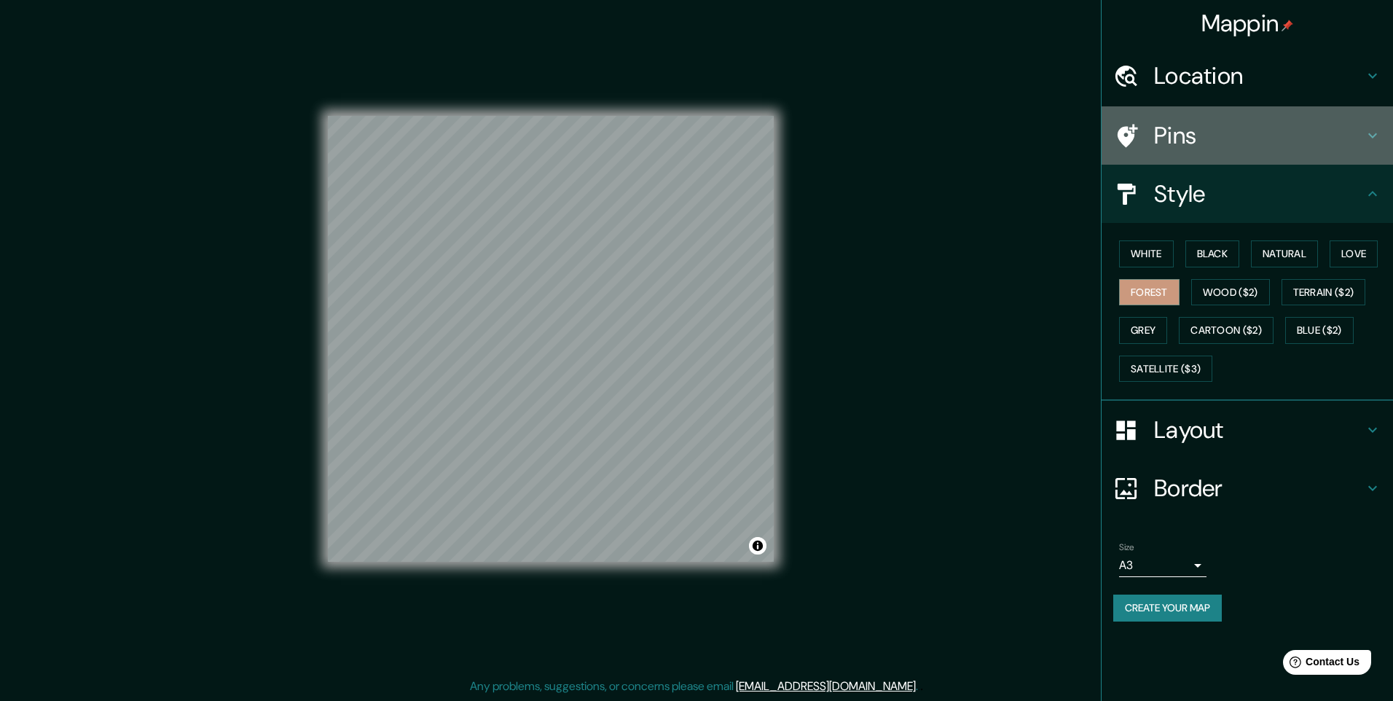
click at [1215, 144] on h4 "Pins" at bounding box center [1259, 135] width 210 height 29
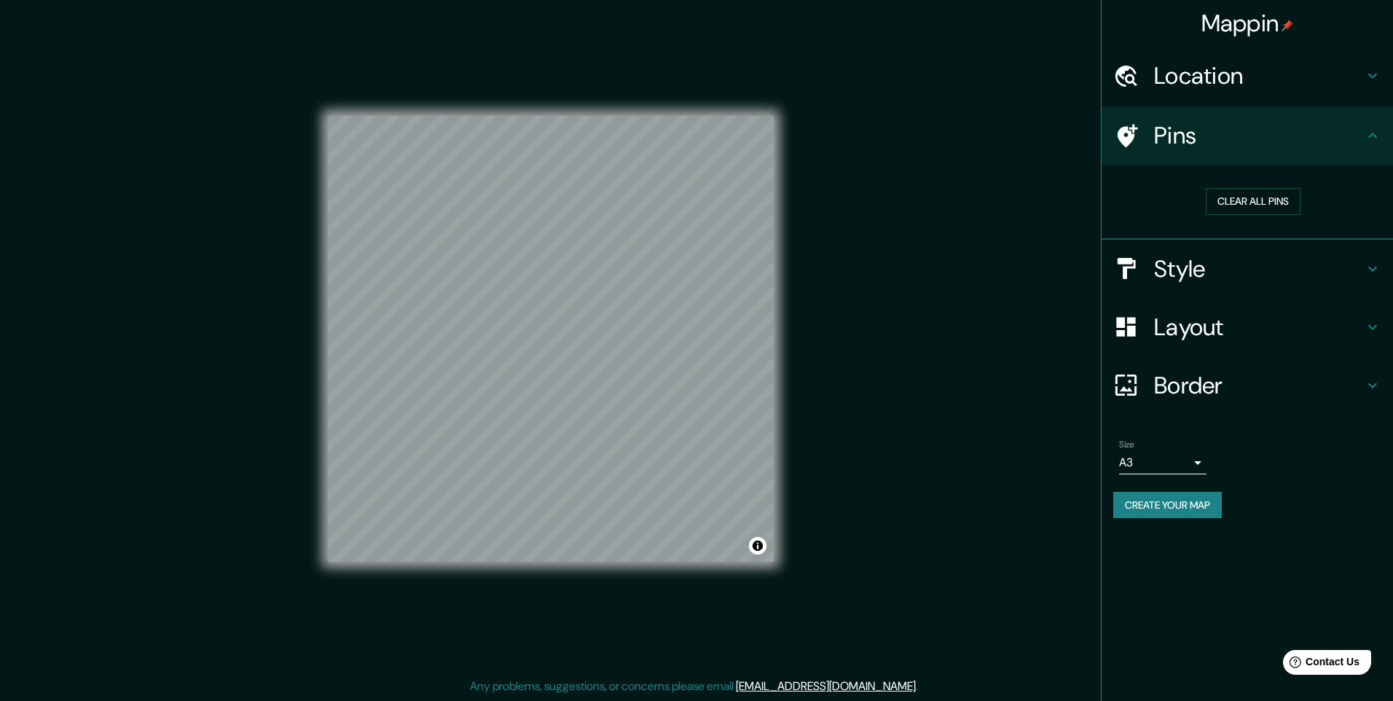
click at [1209, 98] on div "Location" at bounding box center [1246, 76] width 291 height 58
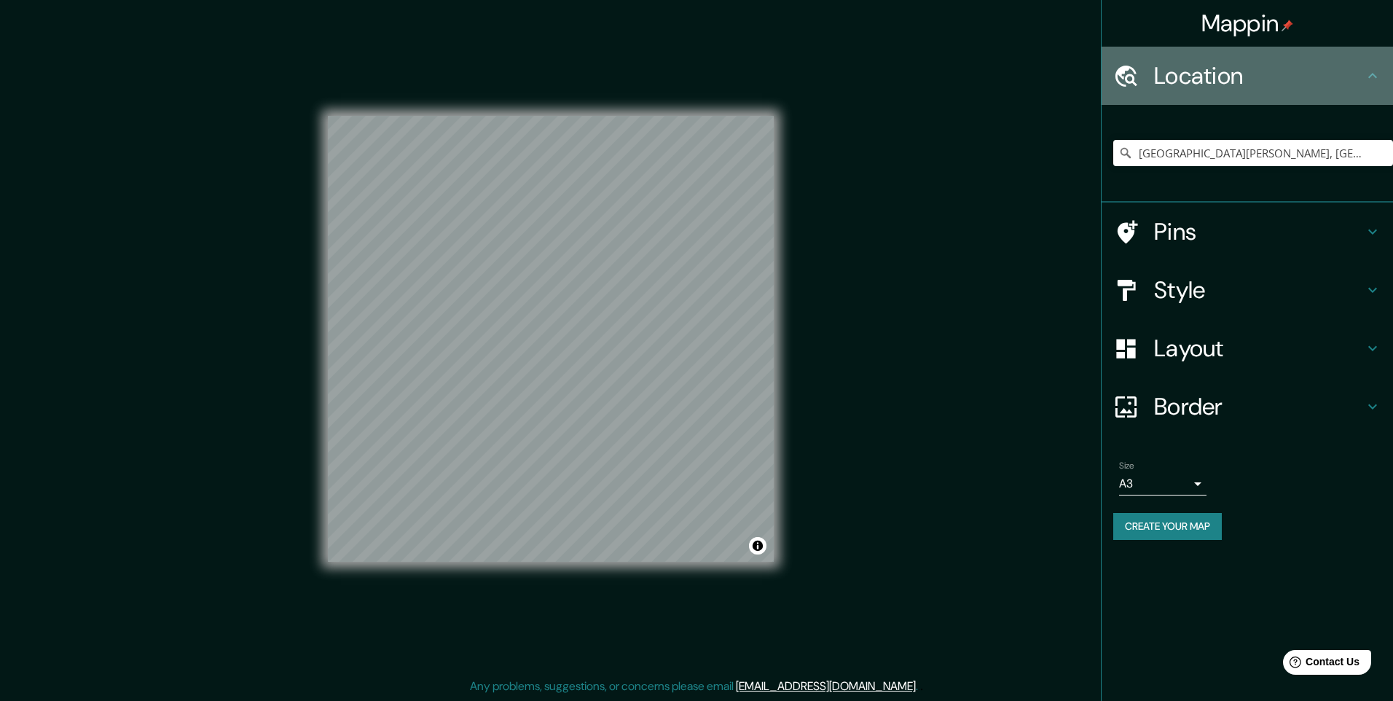
click at [1209, 98] on div "Location" at bounding box center [1246, 76] width 291 height 58
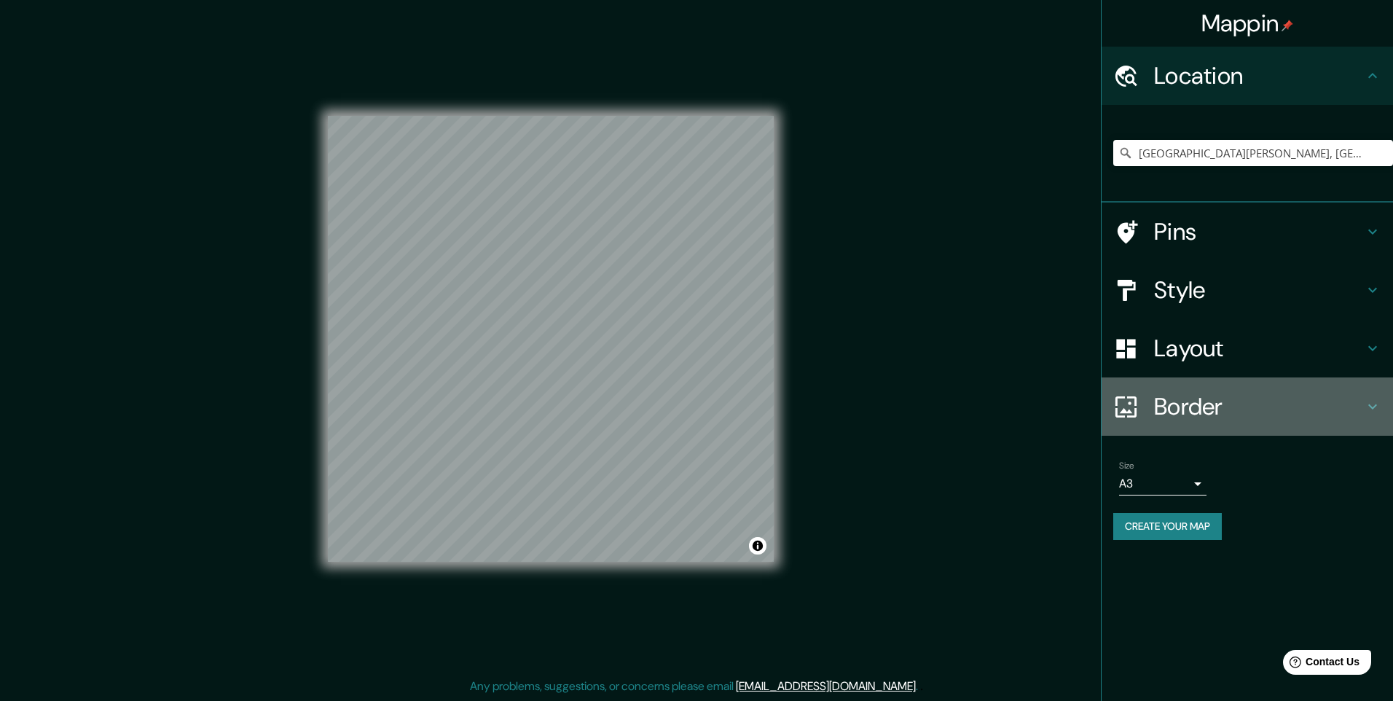
click at [1196, 396] on h4 "Border" at bounding box center [1259, 406] width 210 height 29
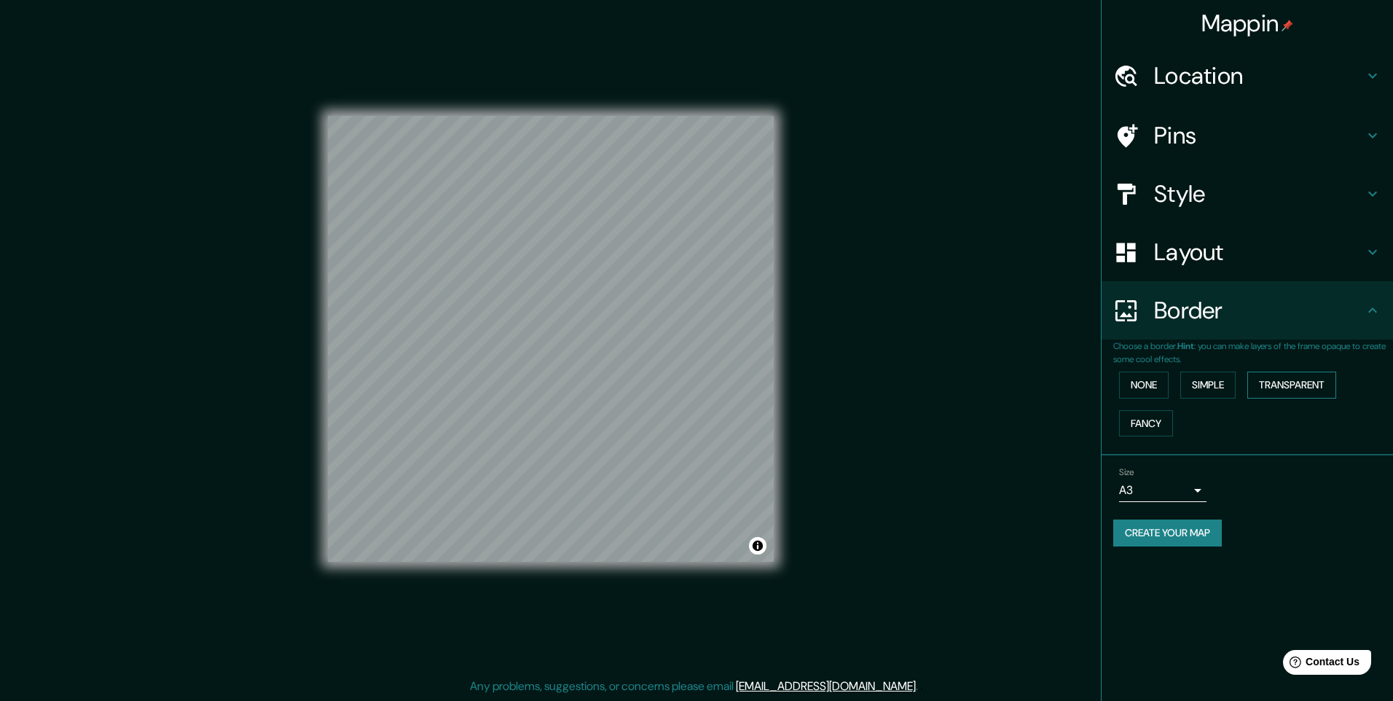
click at [1287, 396] on button "Transparent" at bounding box center [1291, 384] width 89 height 27
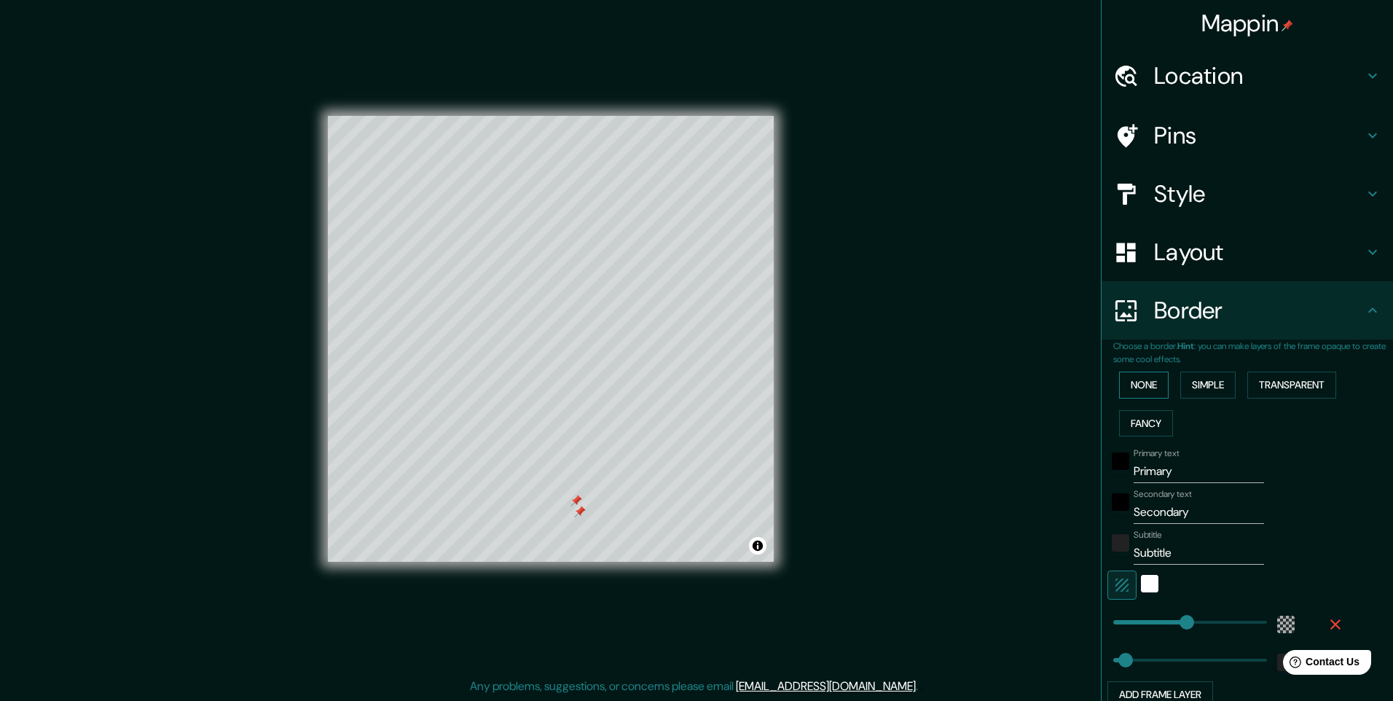
click at [1135, 382] on button "None" at bounding box center [1144, 384] width 50 height 27
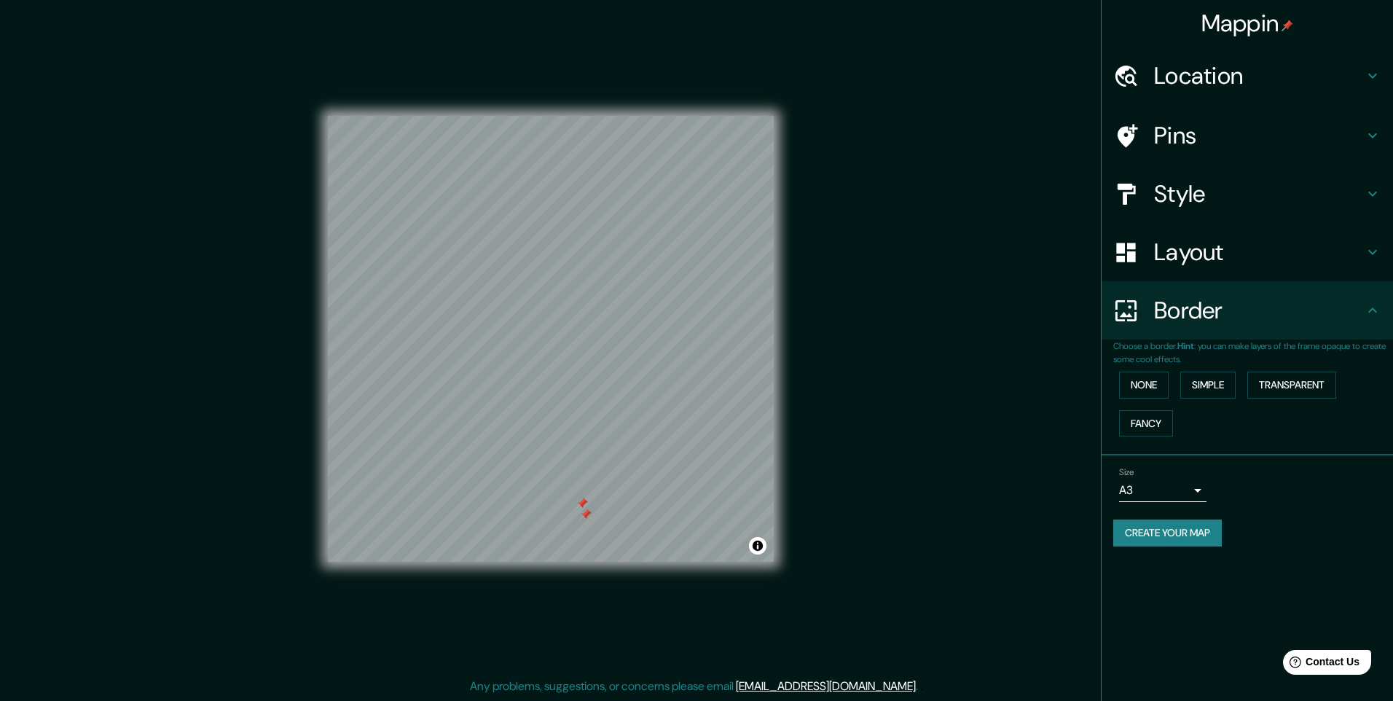
click at [583, 516] on div at bounding box center [586, 514] width 12 height 12
click at [760, 546] on button "Toggle attribution" at bounding box center [757, 545] width 17 height 17
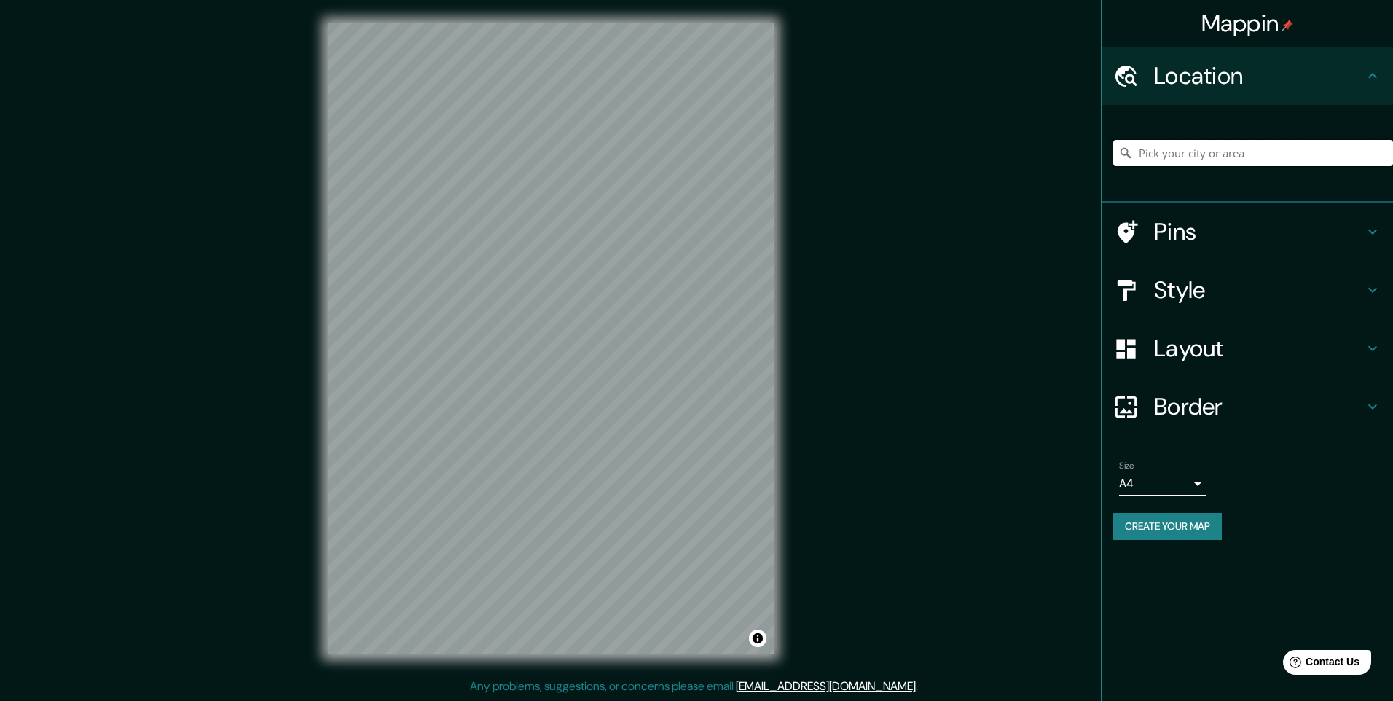
click at [1223, 149] on input "Pick your city or area" at bounding box center [1253, 153] width 280 height 26
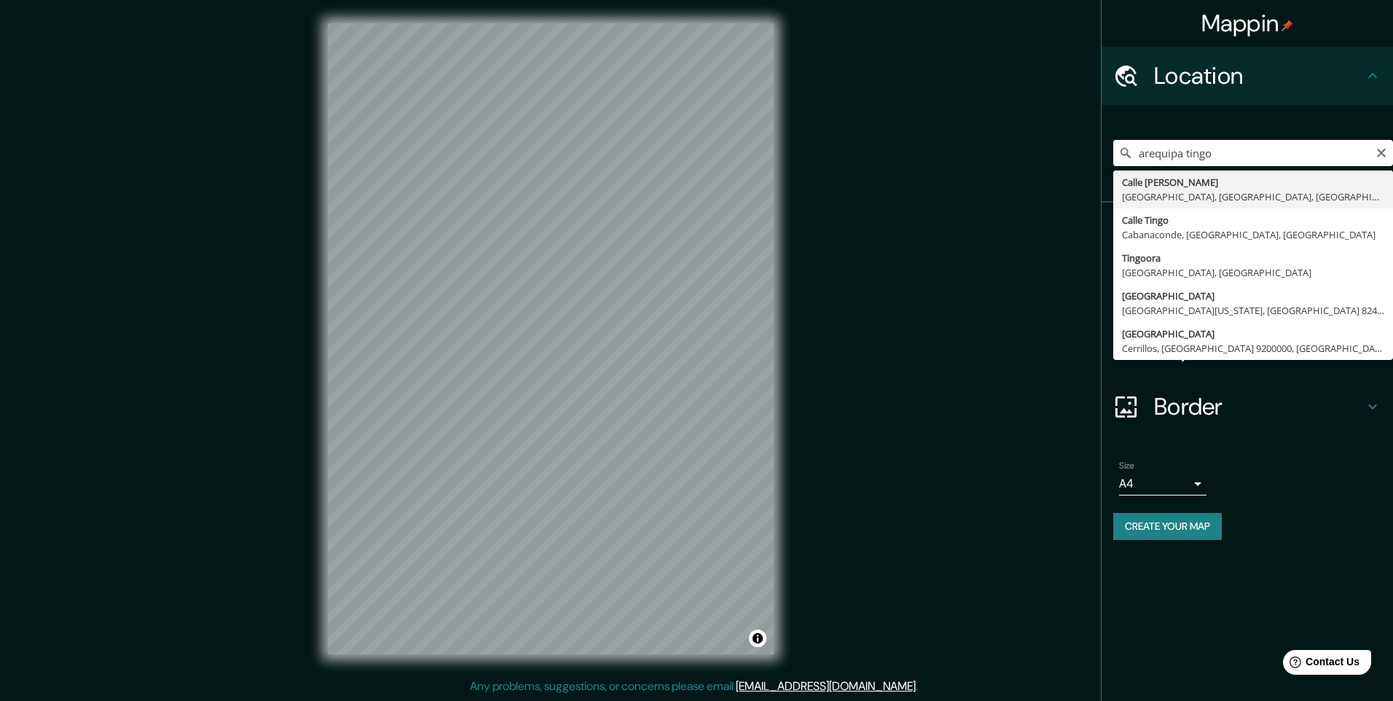
type input "[GEOGRAPHIC_DATA][PERSON_NAME], [GEOGRAPHIC_DATA], [GEOGRAPHIC_DATA]"
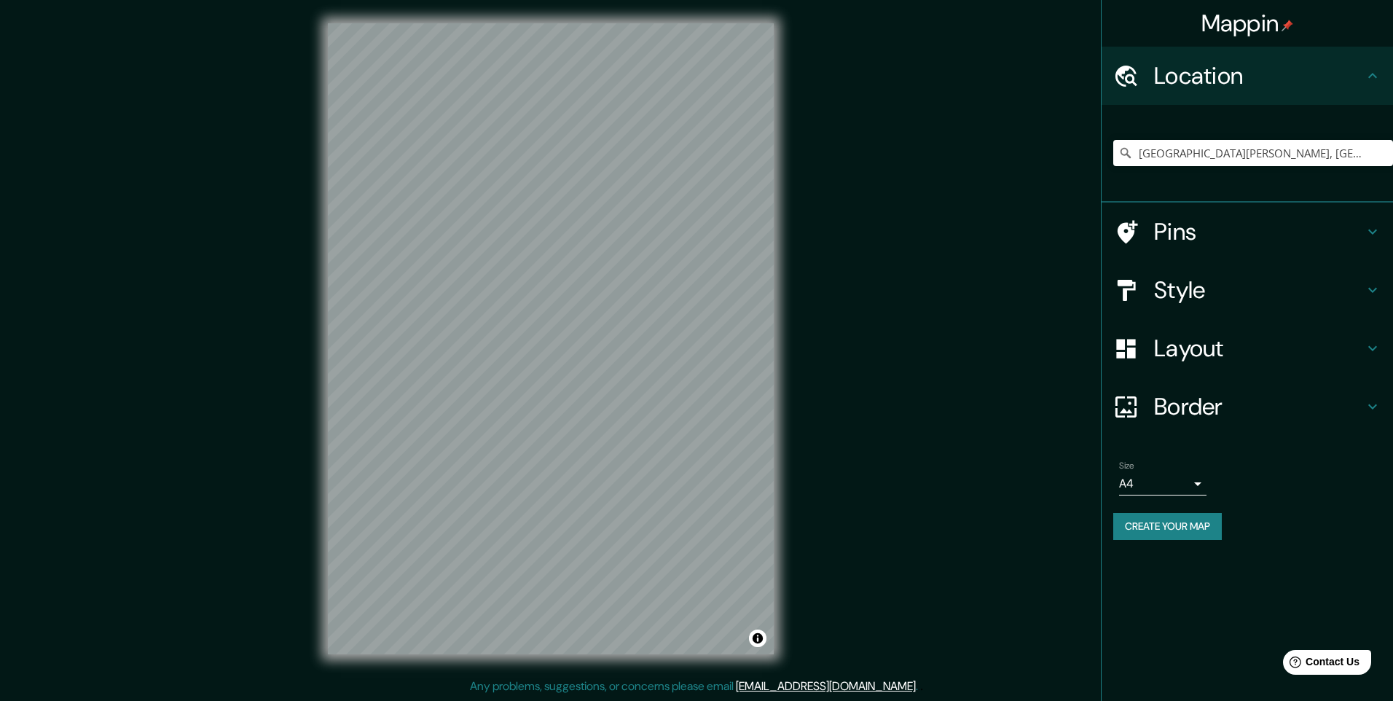
click at [1234, 337] on h4 "Layout" at bounding box center [1259, 348] width 210 height 29
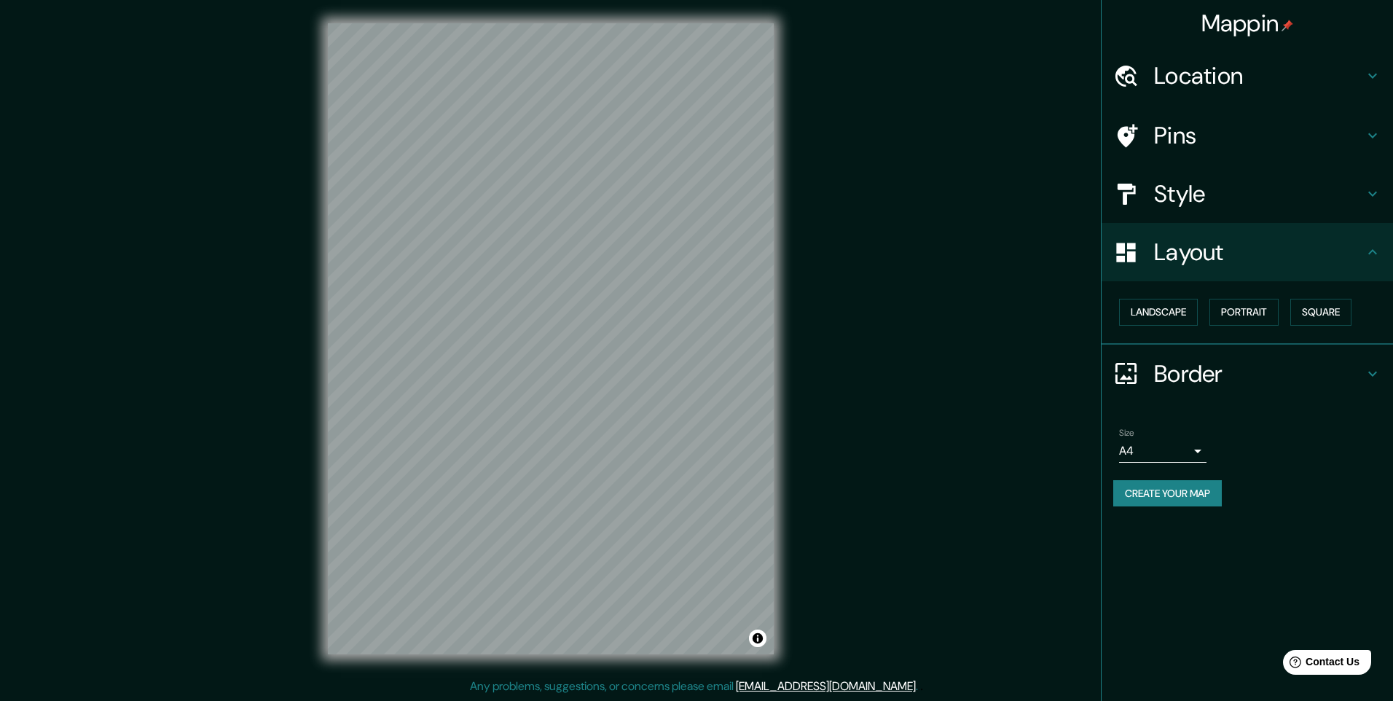
click at [1248, 200] on h4 "Style" at bounding box center [1259, 193] width 210 height 29
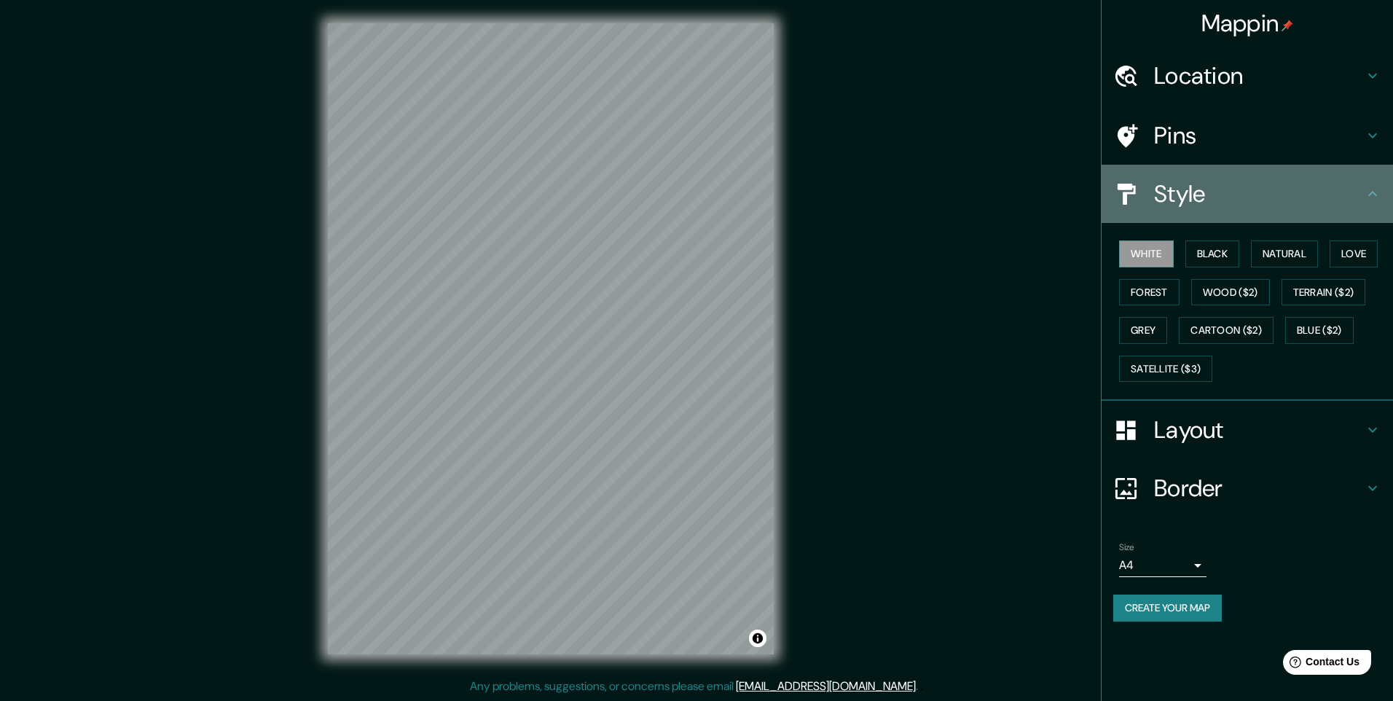
click at [1248, 200] on h4 "Style" at bounding box center [1259, 193] width 210 height 29
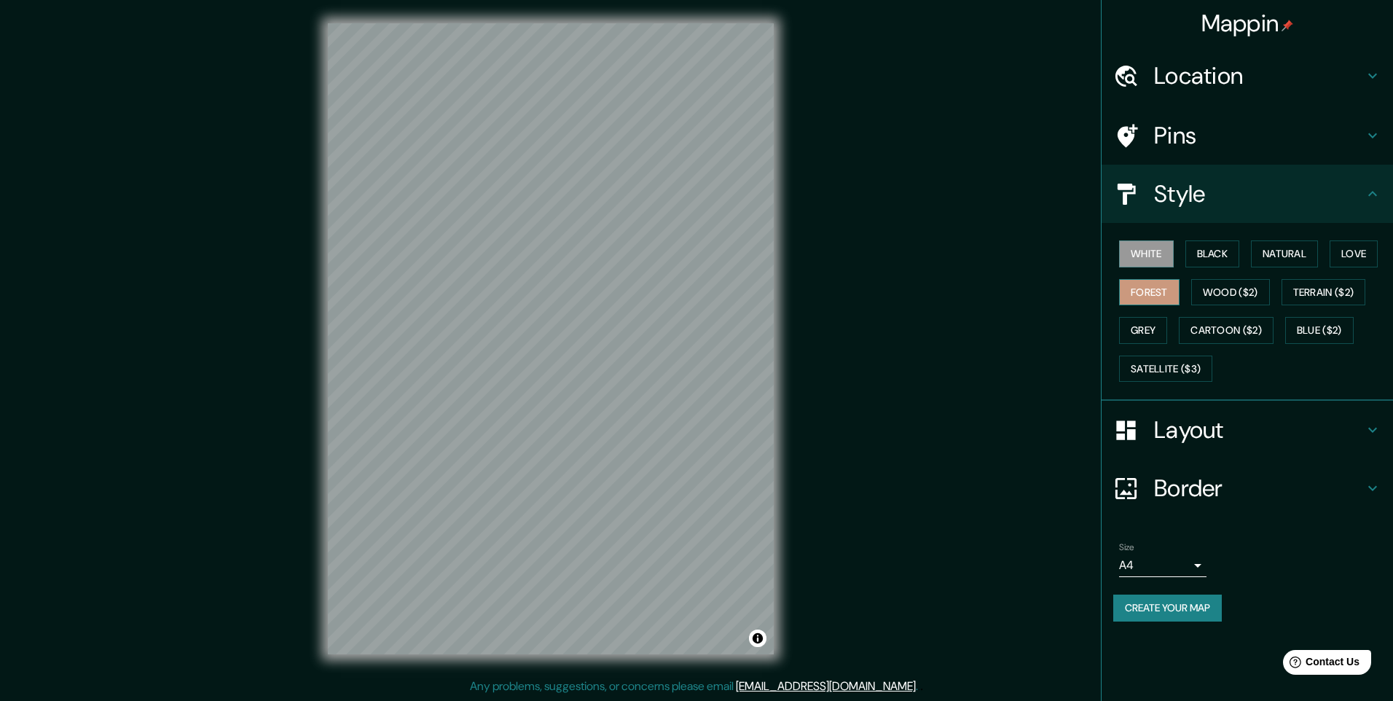
click at [1154, 288] on button "Forest" at bounding box center [1149, 292] width 60 height 27
click at [1196, 192] on h4 "Style" at bounding box center [1259, 193] width 210 height 29
click at [1160, 425] on h4 "Layout" at bounding box center [1259, 429] width 210 height 29
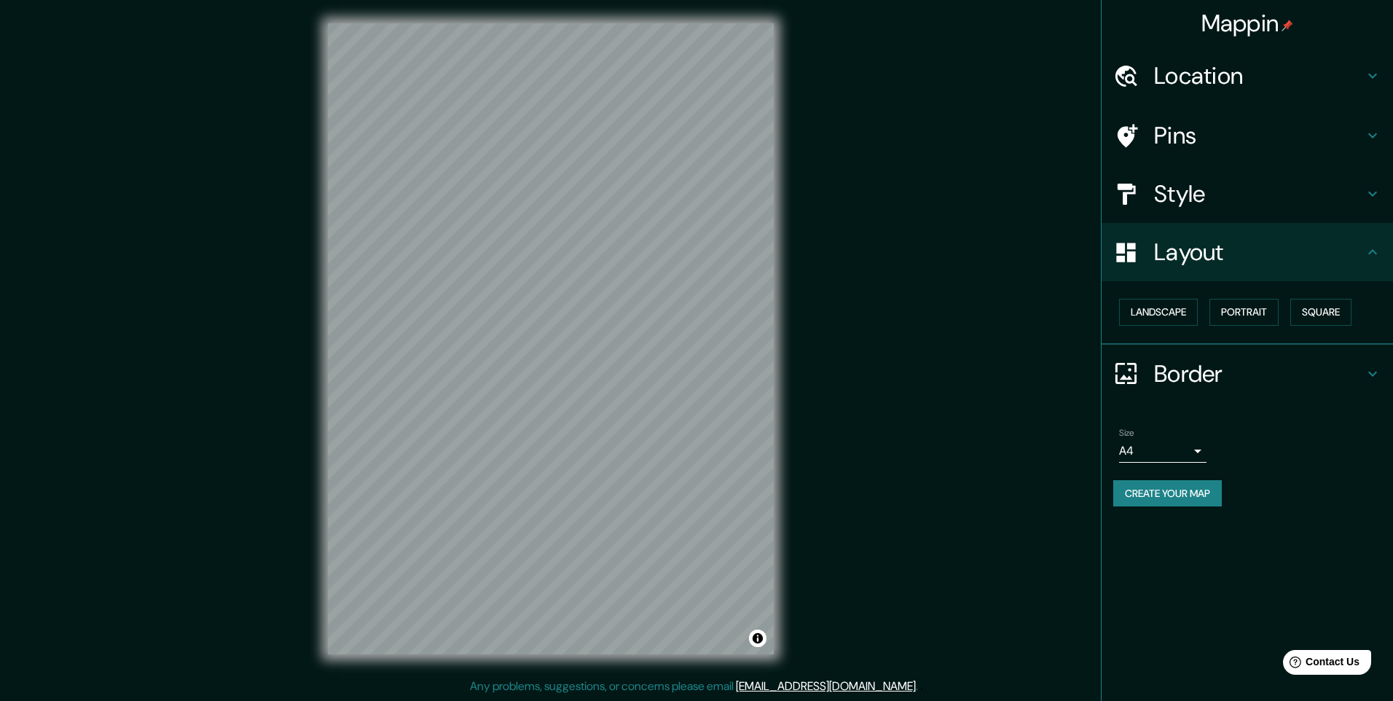
click at [1186, 211] on div "Style" at bounding box center [1246, 194] width 291 height 58
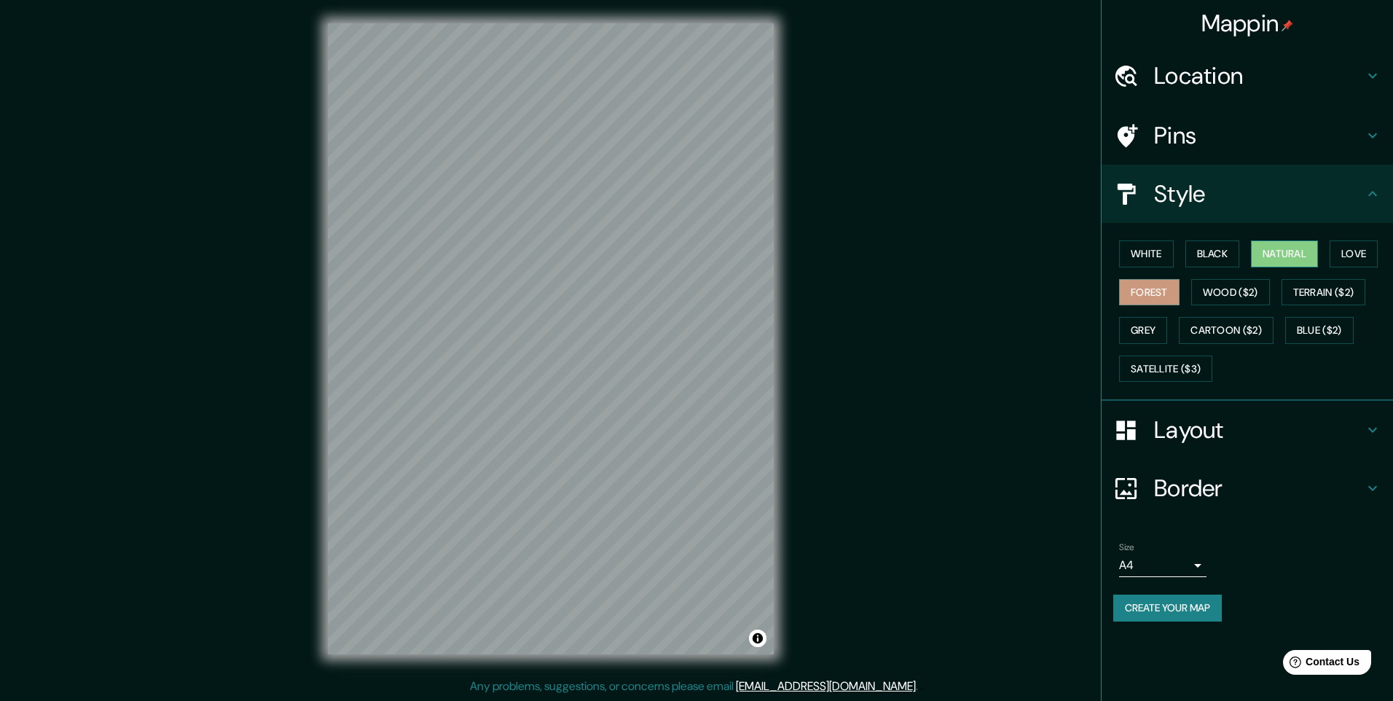
click at [1291, 259] on button "Natural" at bounding box center [1284, 253] width 67 height 27
click at [1339, 256] on button "Love" at bounding box center [1353, 253] width 48 height 27
click at [1240, 259] on button "Black" at bounding box center [1212, 253] width 55 height 27
click at [1166, 256] on button "White" at bounding box center [1146, 253] width 55 height 27
click at [1163, 286] on button "Forest" at bounding box center [1149, 292] width 60 height 27
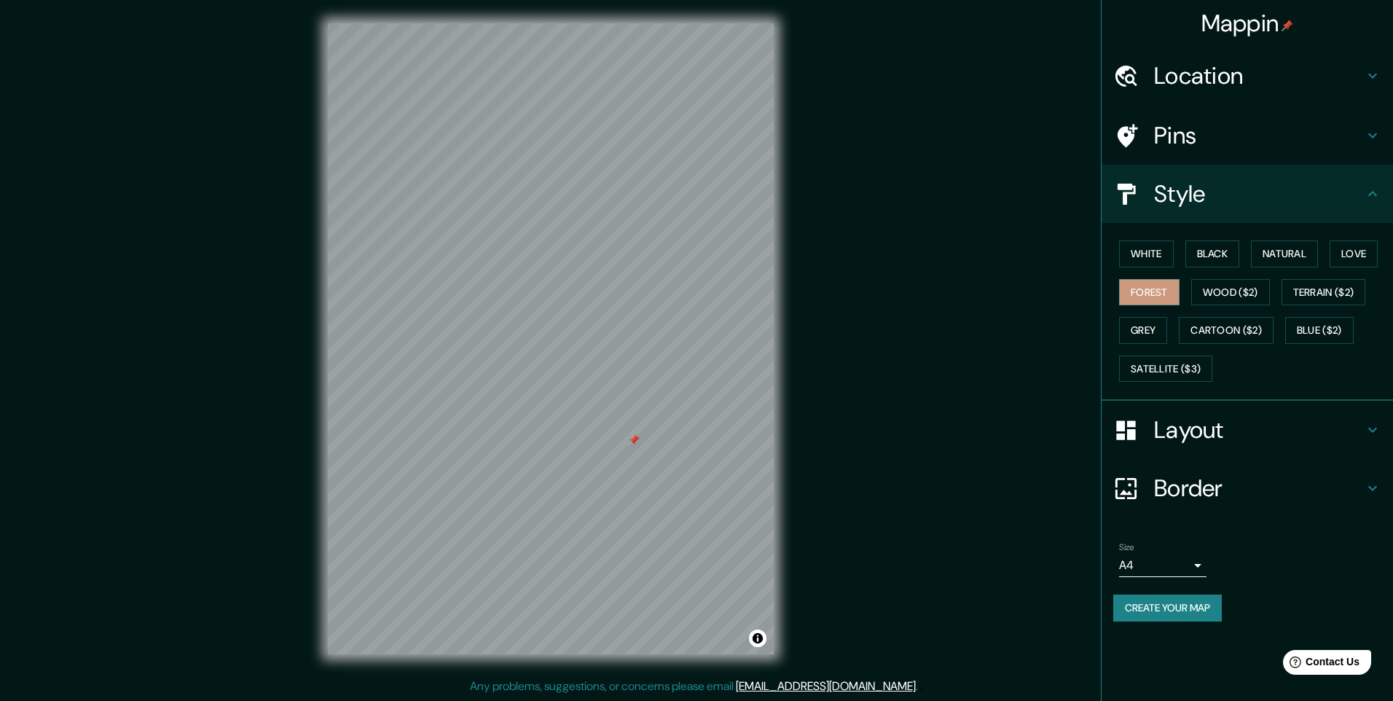
click at [630, 441] on div at bounding box center [634, 440] width 12 height 12
click at [897, 362] on div "Mappin Location Calle Tingo María, Miraflores, Departamento de Arequipa, Perú P…" at bounding box center [696, 350] width 1393 height 701
click at [1187, 572] on body "Mappin Location Calle Tingo María, Miraflores, Departamento de Arequipa, Perú P…" at bounding box center [696, 350] width 1393 height 701
click at [1154, 614] on li "A3" at bounding box center [1162, 622] width 87 height 26
click at [1159, 607] on button "Create your map" at bounding box center [1167, 607] width 109 height 27
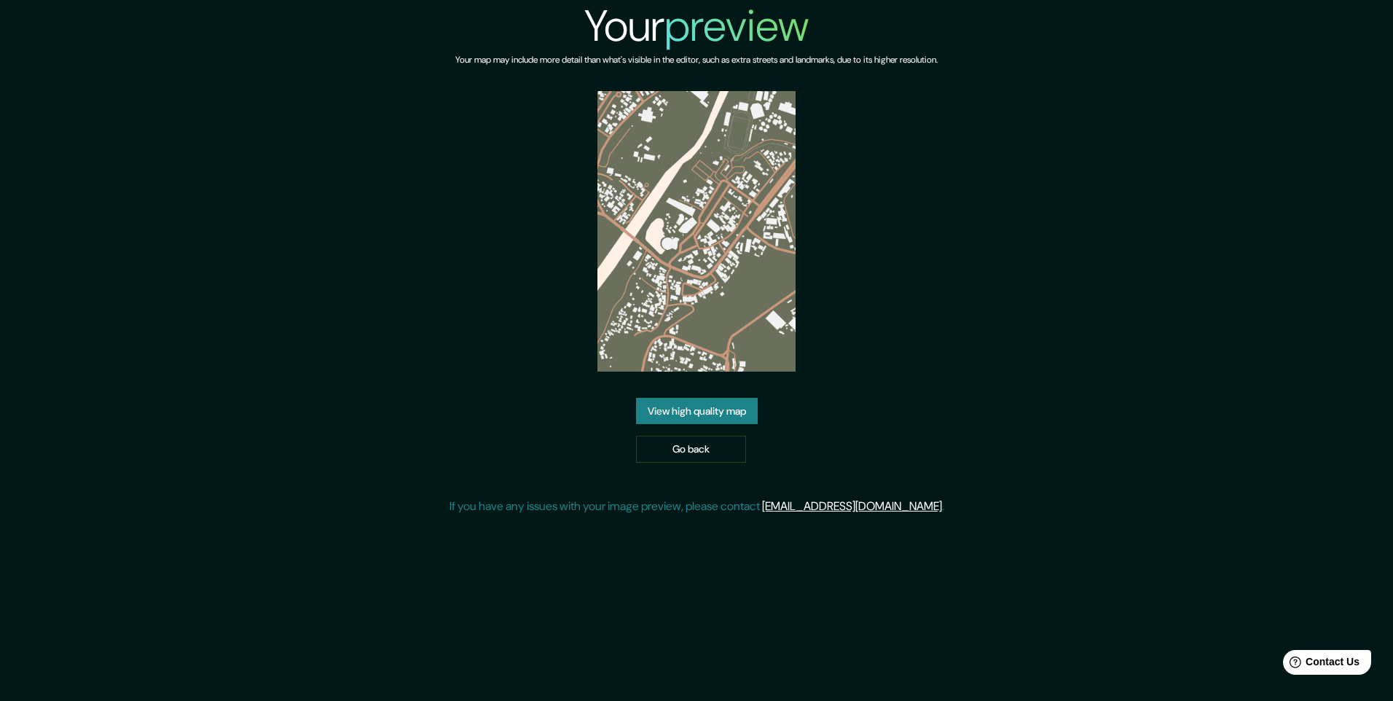
click at [847, 380] on div "Your preview Your map may include more detail than what's visible in the editor…" at bounding box center [696, 263] width 495 height 527
click at [735, 412] on link "View high quality map" at bounding box center [697, 411] width 122 height 27
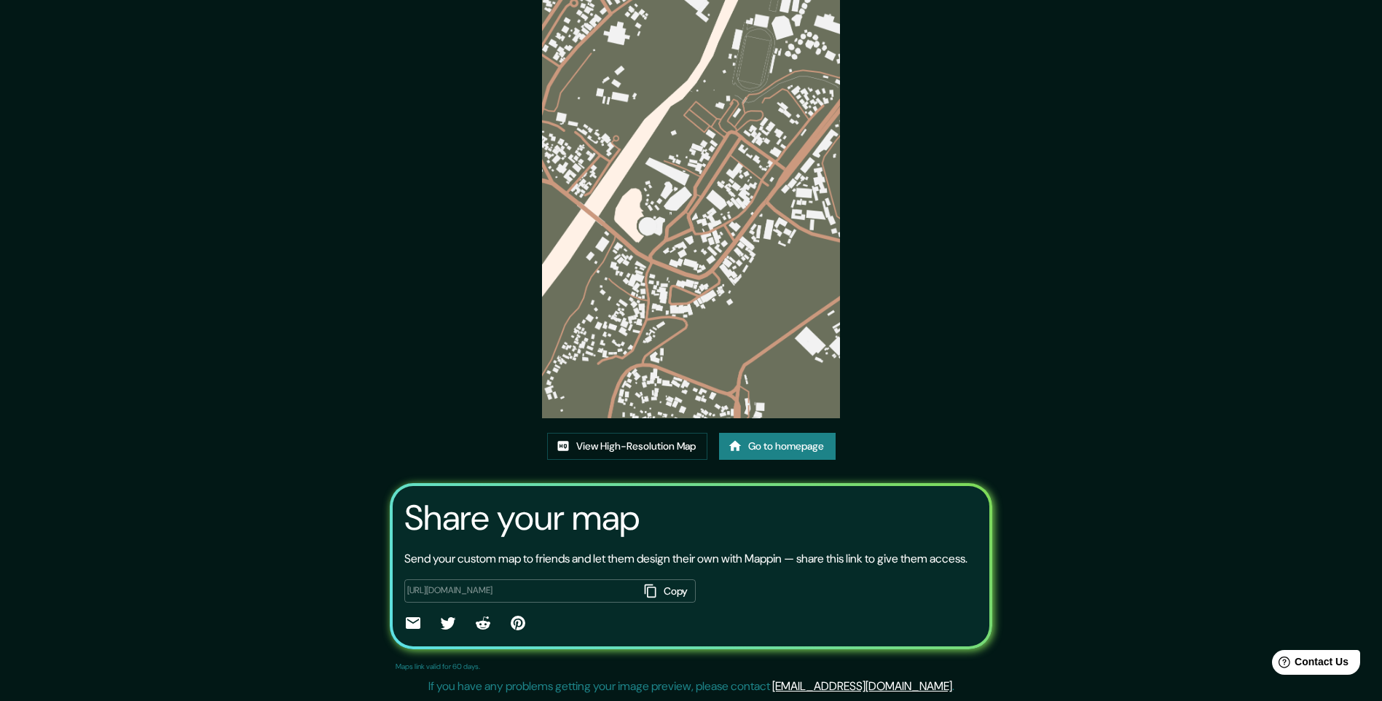
scroll to position [84, 0]
click at [626, 433] on link "View High-Resolution Map" at bounding box center [627, 446] width 160 height 27
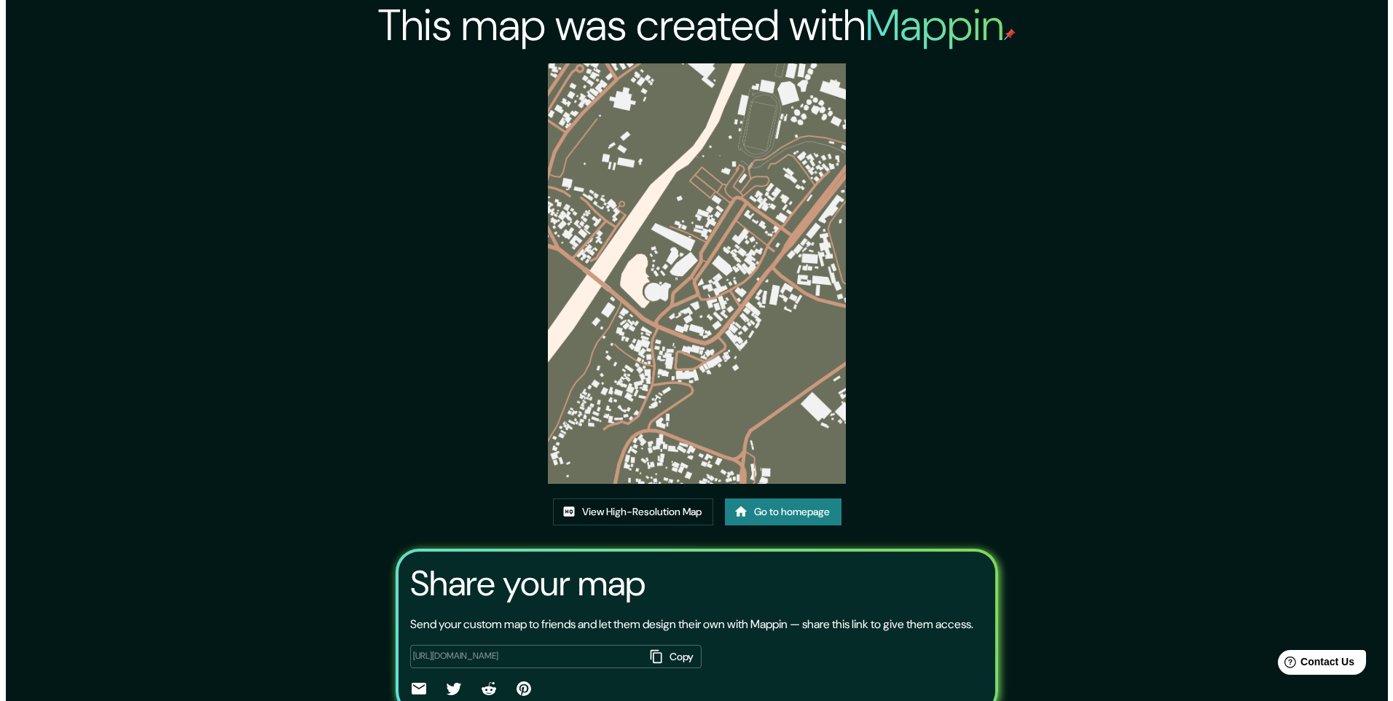
scroll to position [0, 0]
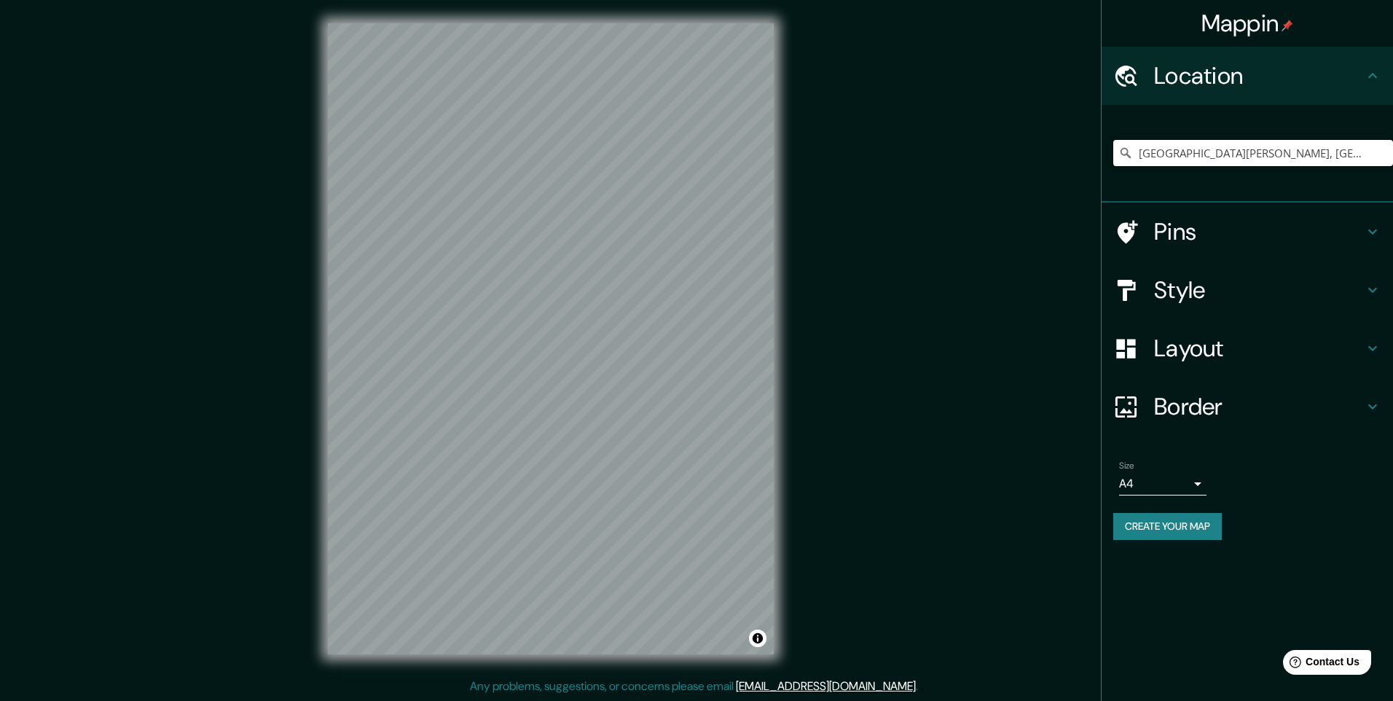
click at [1358, 159] on input "Calle Tingo María, Miraflores, Departamento de Arequipa, Perú" at bounding box center [1253, 153] width 280 height 26
click at [1366, 157] on input "Calle Tingo María, Miraflores, Departamento de Arequipa, Perú" at bounding box center [1253, 153] width 280 height 26
click at [1353, 151] on input "Calle Tingo María, Miraflores, Departamento de Arequipa, Perú" at bounding box center [1253, 153] width 280 height 26
click at [1367, 143] on input "Calle Tingo María, Miraflores, Departamento de Arequipa, Perú" at bounding box center [1253, 153] width 280 height 26
click at [1364, 157] on input "Calle Tingo María, Miraflores, Departamento de Arequipa, Perú" at bounding box center [1253, 153] width 280 height 26
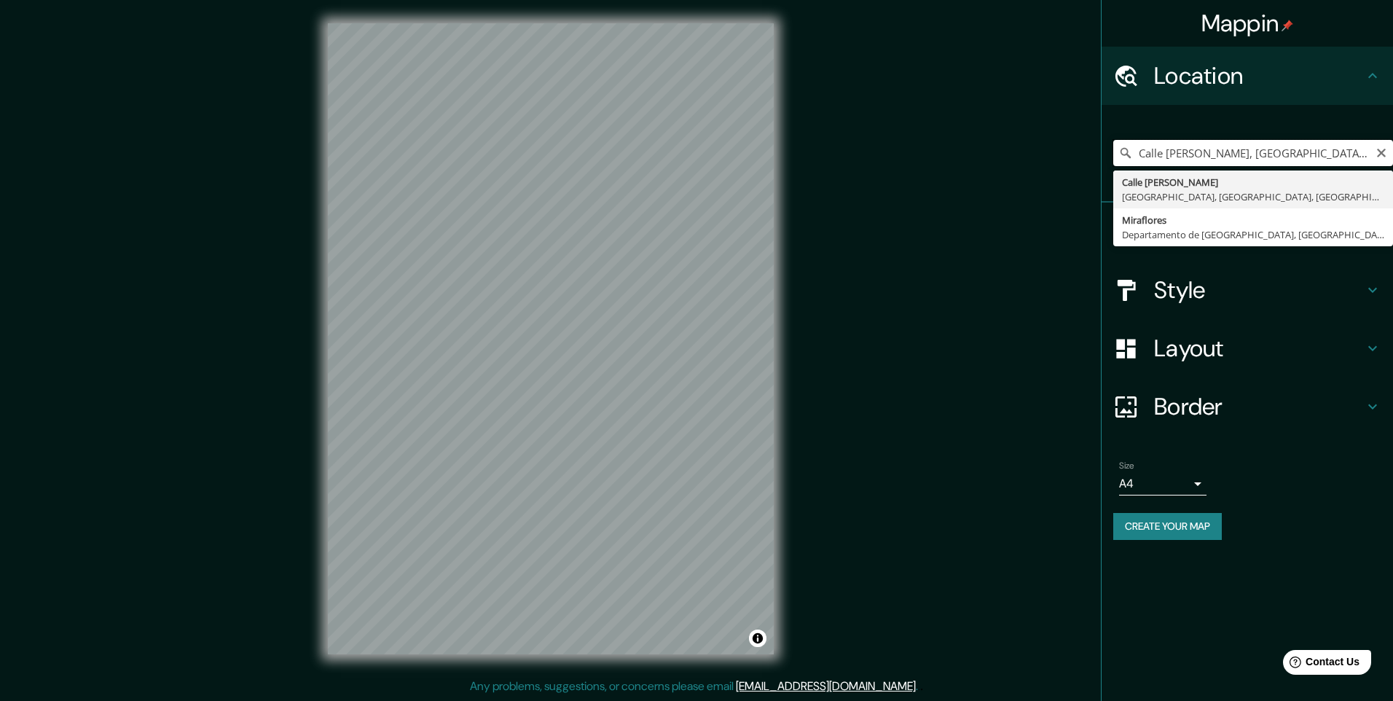
click at [1365, 155] on input "Calle Tingo María, Miraflores, Departament de Arequipa, Perú" at bounding box center [1253, 153] width 280 height 26
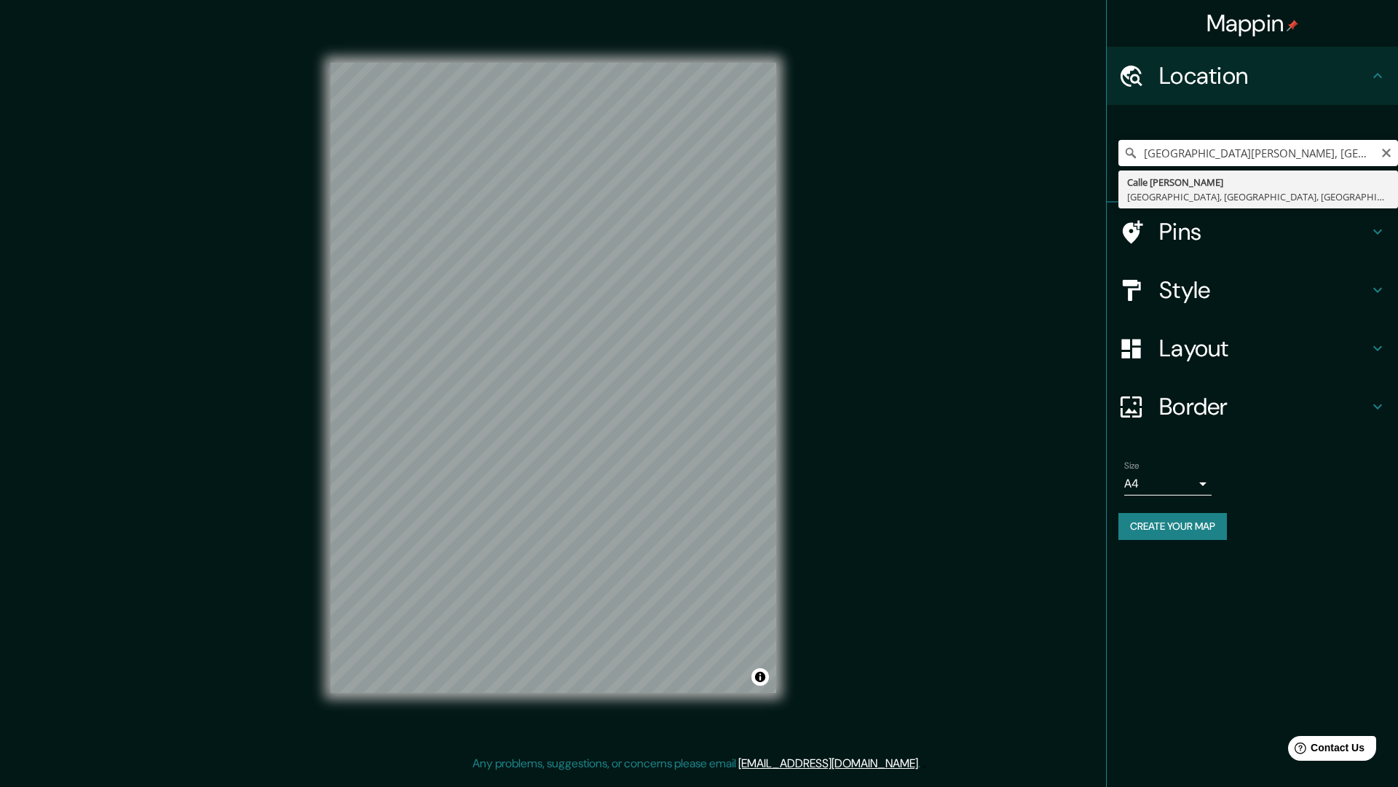
type input "Calle Tingo María, Miraflores, Departamento de Arequipa, Perú"
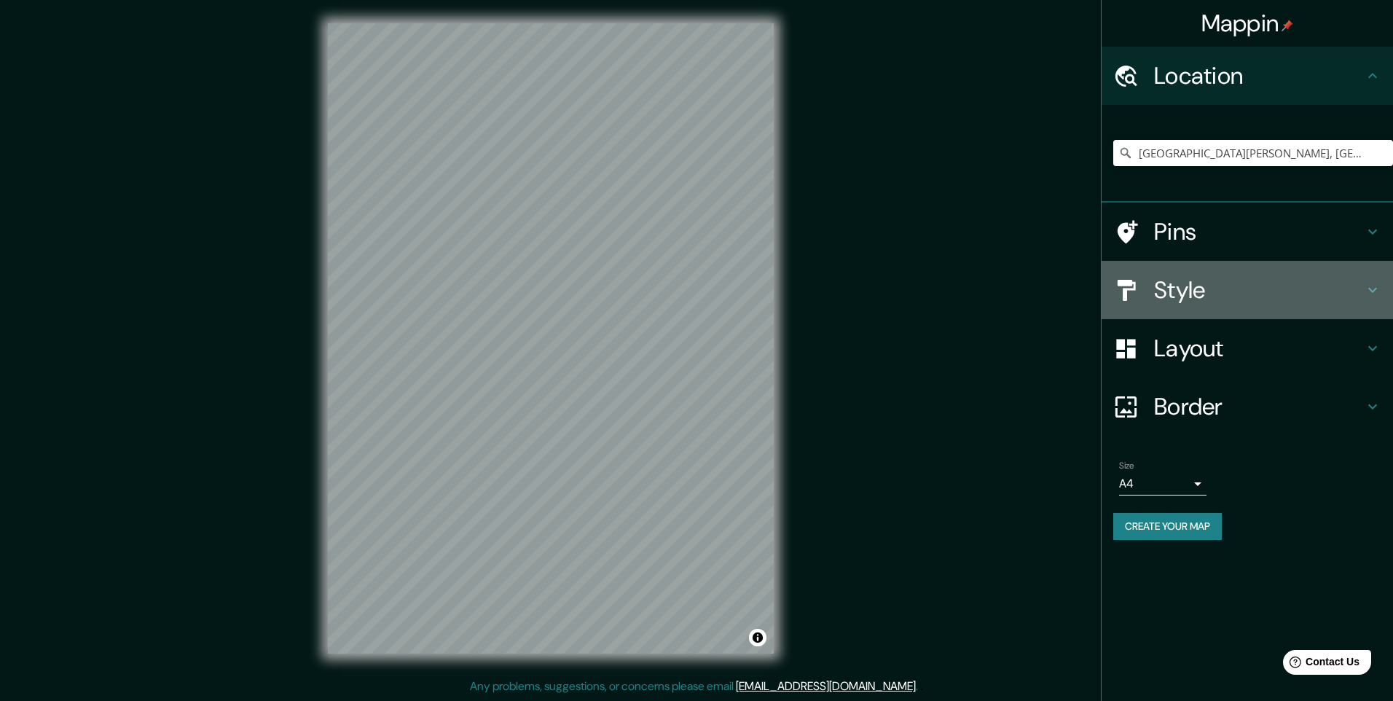
click at [1191, 289] on h4 "Style" at bounding box center [1259, 289] width 210 height 29
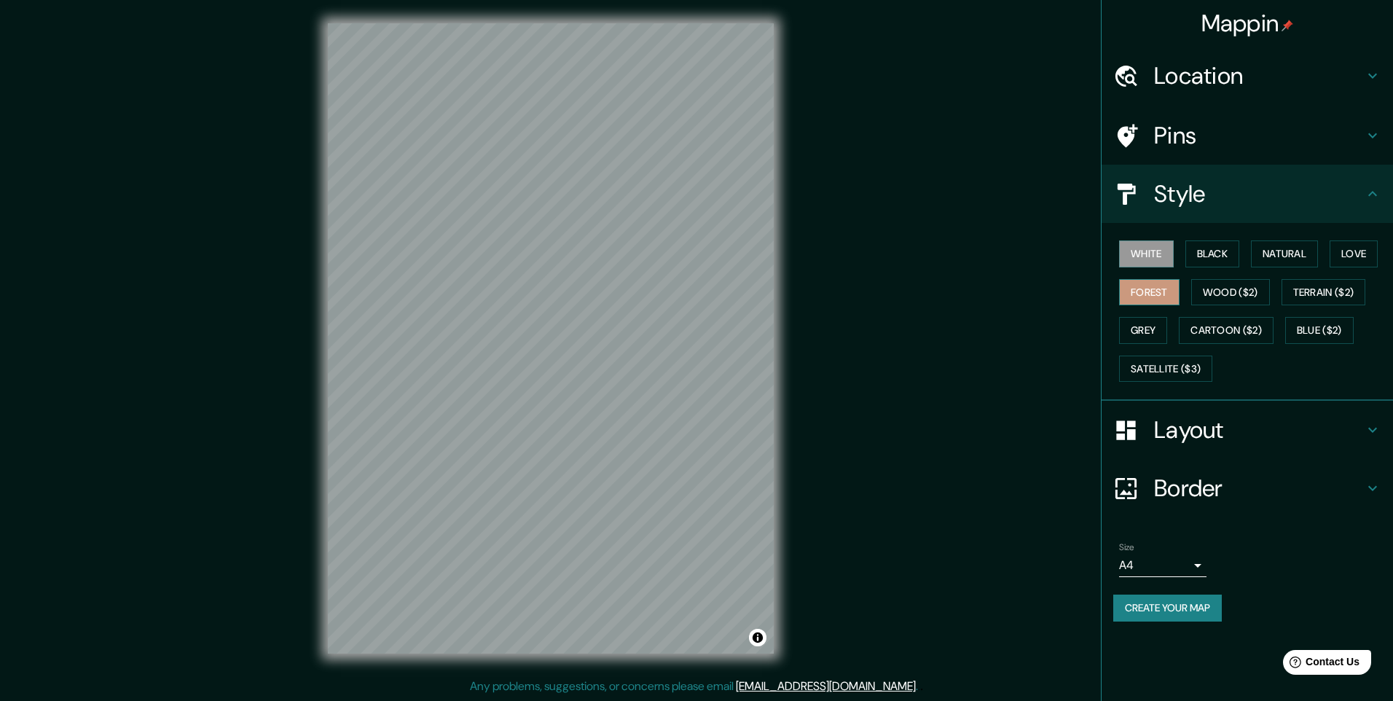
click at [1151, 293] on button "Forest" at bounding box center [1149, 292] width 60 height 27
click at [623, 379] on div at bounding box center [625, 375] width 12 height 12
click at [597, 377] on div at bounding box center [598, 375] width 12 height 12
click at [629, 379] on div at bounding box center [625, 375] width 12 height 12
click at [588, 373] on div at bounding box center [586, 370] width 12 height 12
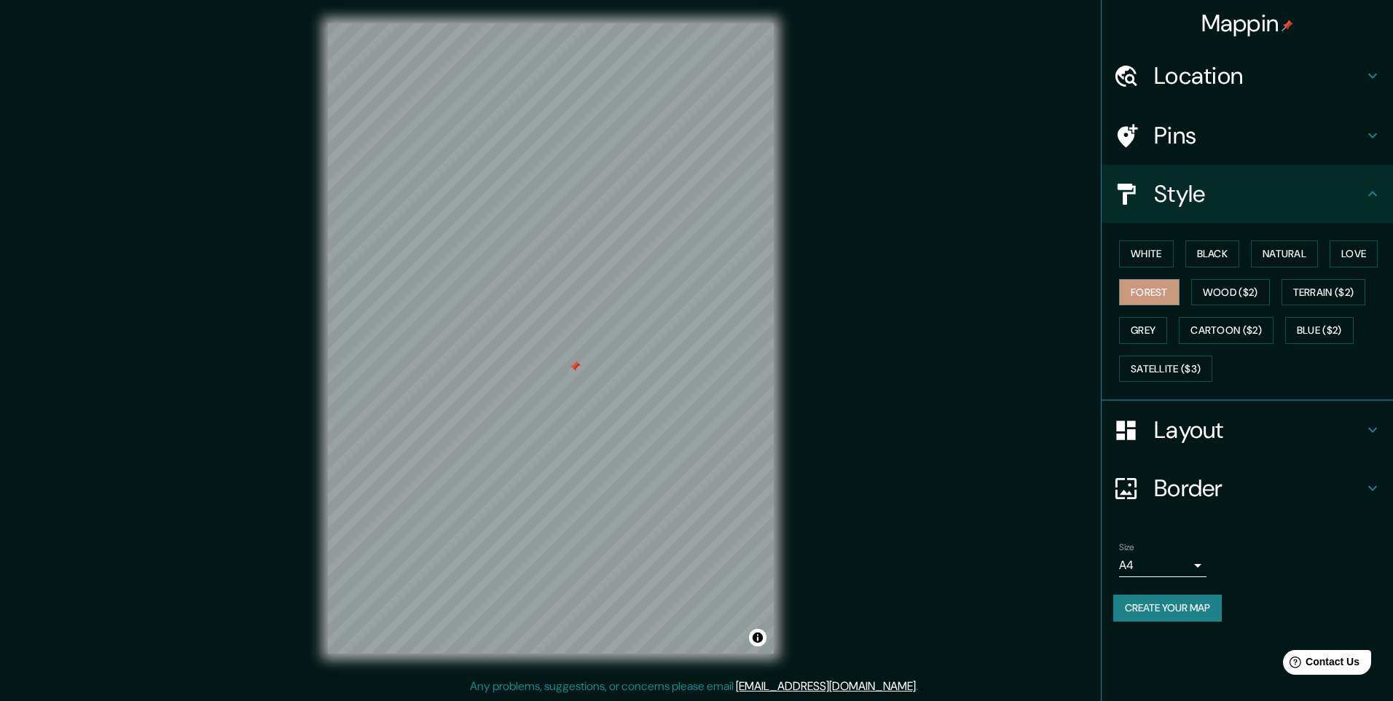
click at [575, 369] on div at bounding box center [575, 367] width 12 height 12
click at [645, 444] on div at bounding box center [649, 442] width 12 height 12
click at [1246, 84] on h4 "Location" at bounding box center [1259, 75] width 210 height 29
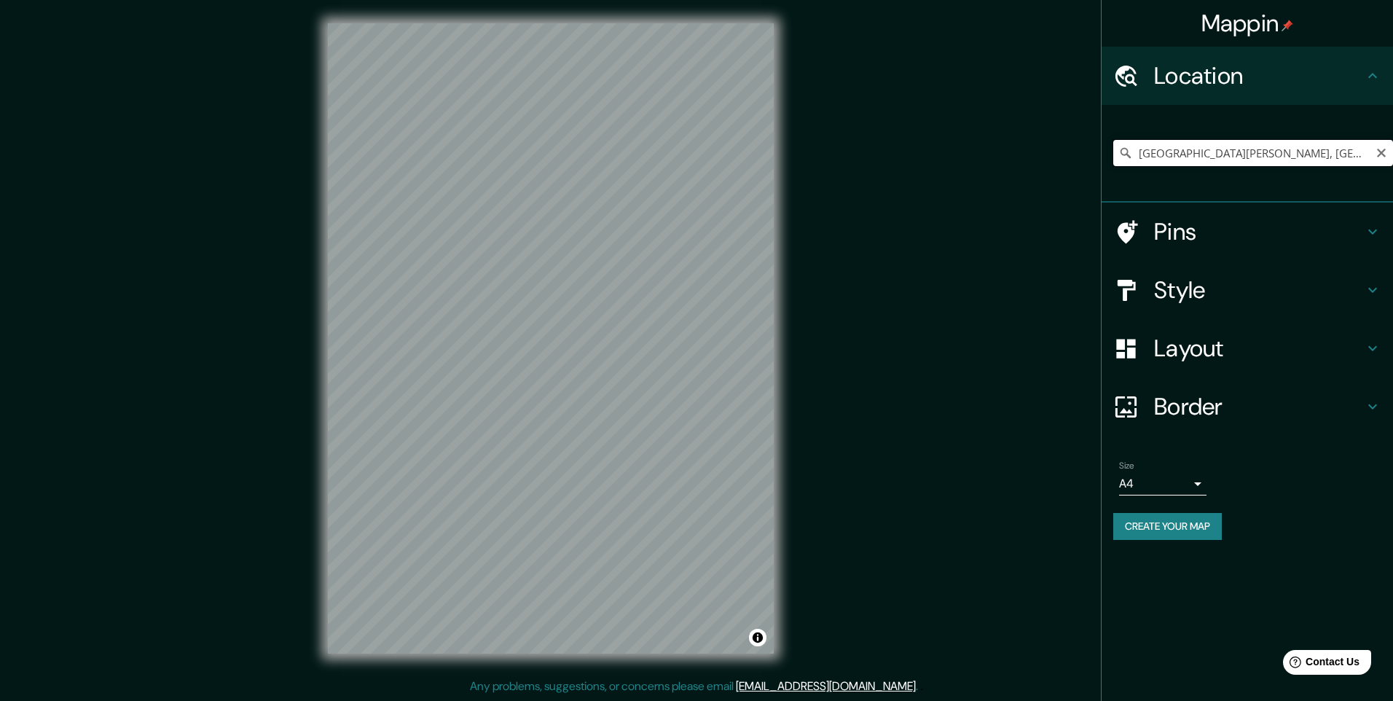
click at [1294, 147] on input "Calle Tingo María, Miraflores, Departamento de Arequipa, Perú" at bounding box center [1253, 153] width 280 height 26
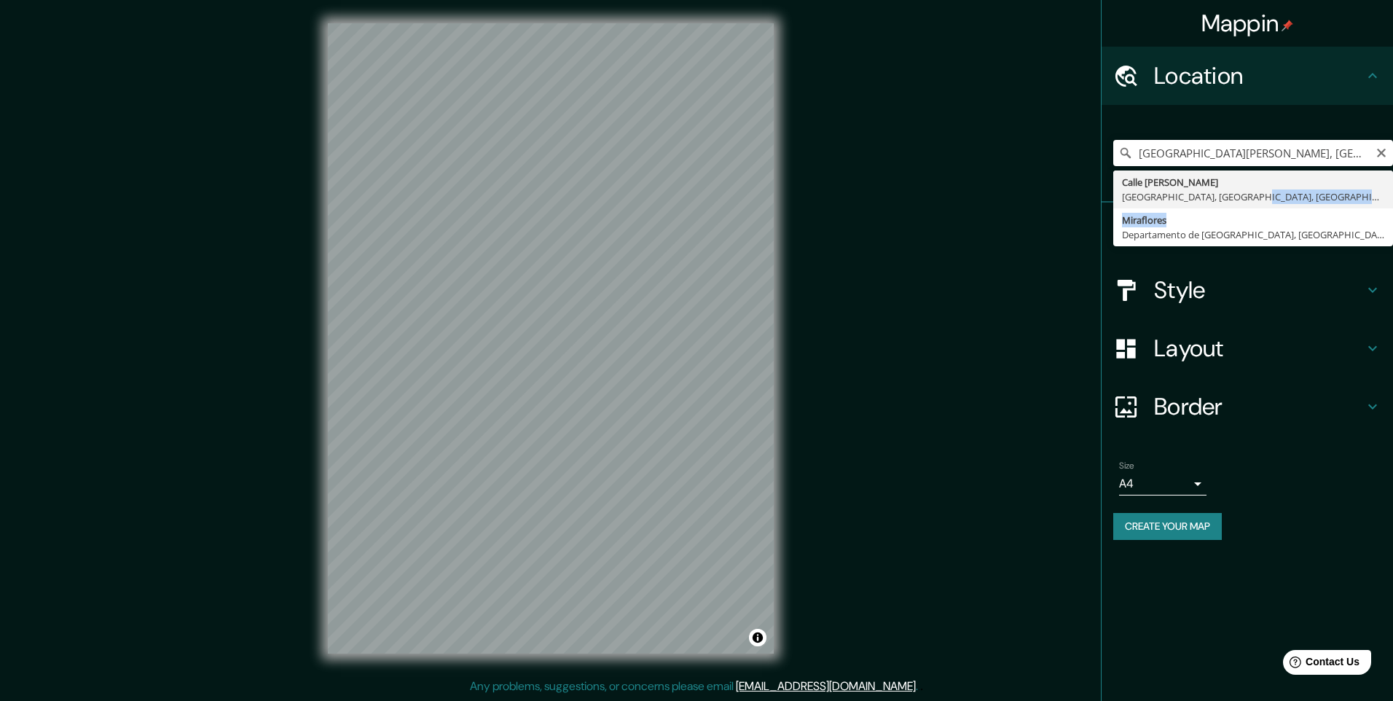
drag, startPoint x: 1256, startPoint y: 208, endPoint x: 1251, endPoint y: 202, distance: 7.7
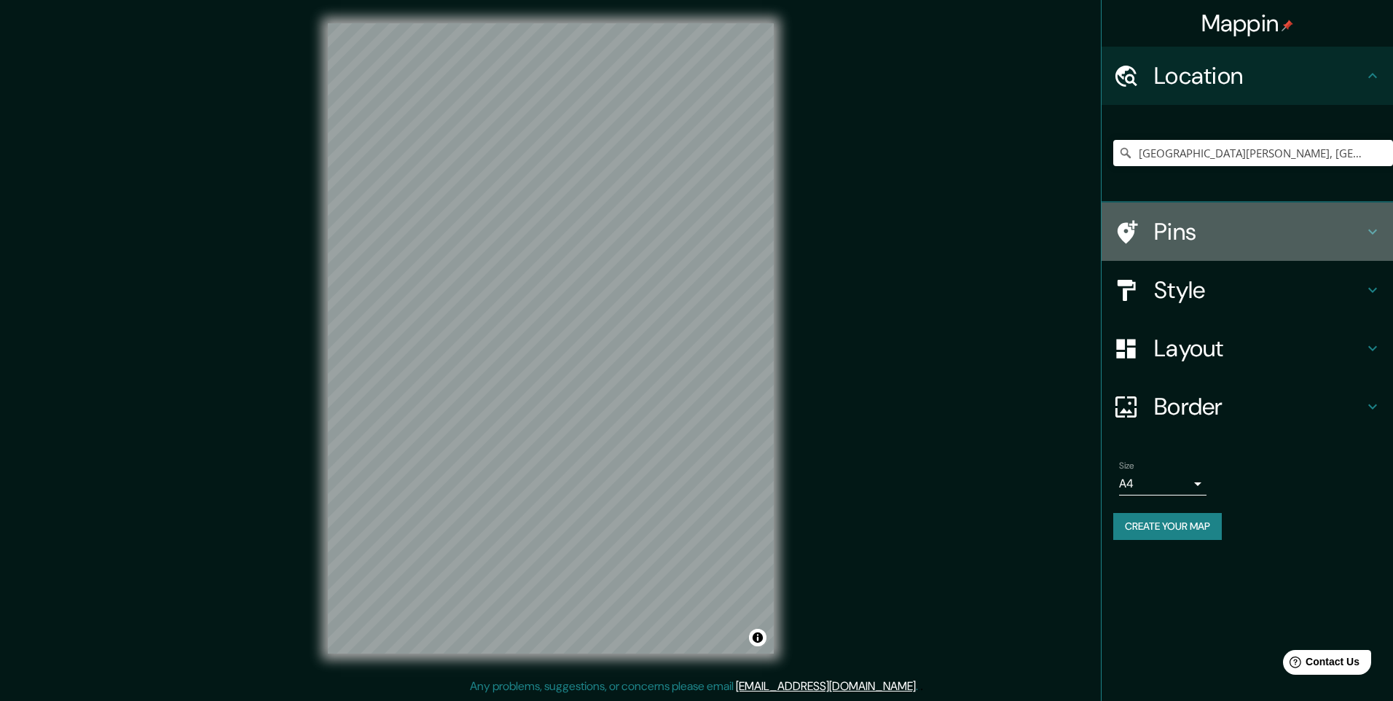
click at [1251, 202] on div "Pins" at bounding box center [1246, 231] width 291 height 58
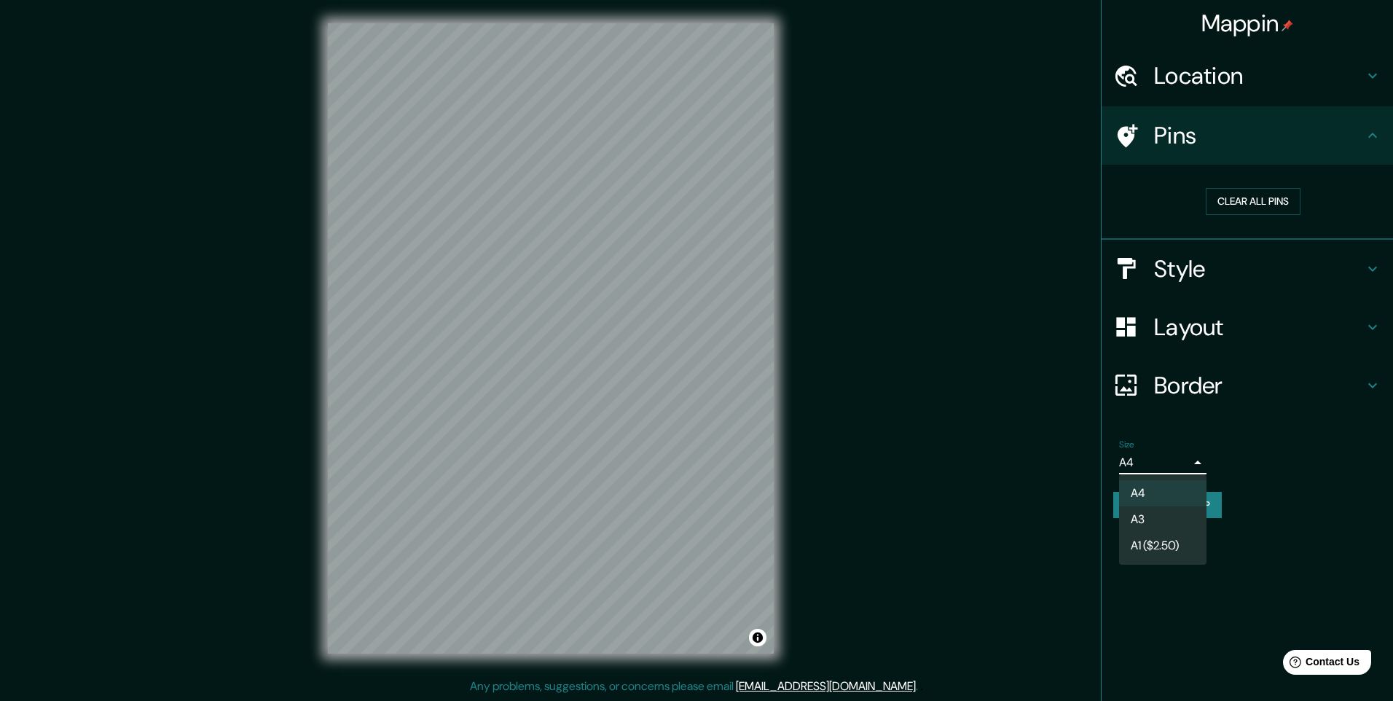
click at [1195, 465] on body "Mappin Location Calle Tingo María, Miraflores, Departamento de Arequipa, Perú P…" at bounding box center [696, 350] width 1393 height 701
click at [1154, 513] on li "A3" at bounding box center [1162, 519] width 87 height 26
drag, startPoint x: 1184, startPoint y: 507, endPoint x: 1280, endPoint y: 513, distance: 96.3
click at [1280, 513] on div "Create your map" at bounding box center [1247, 505] width 268 height 27
click at [1189, 256] on h4 "Style" at bounding box center [1259, 268] width 210 height 29
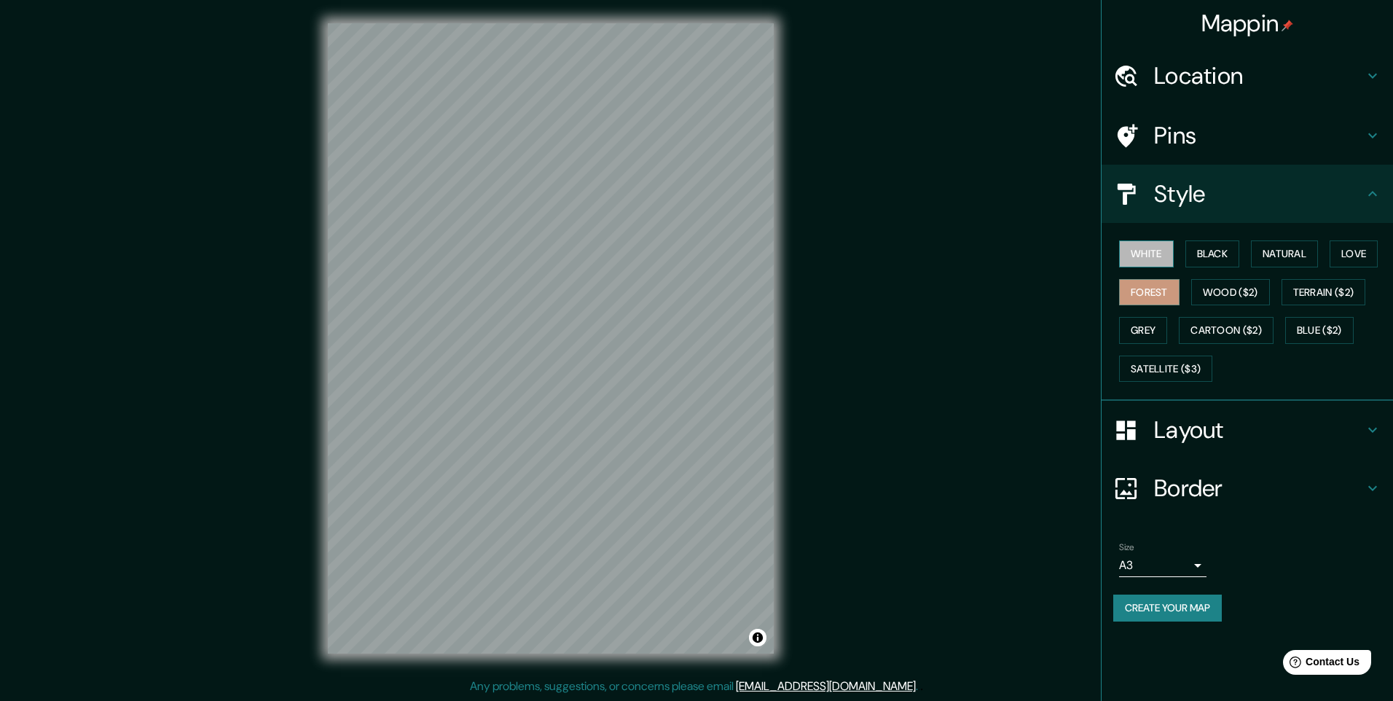
click at [1161, 255] on button "White" at bounding box center [1146, 253] width 55 height 27
click at [1158, 280] on button "Forest" at bounding box center [1149, 292] width 60 height 27
click at [1182, 609] on button "Create your map" at bounding box center [1167, 607] width 109 height 27
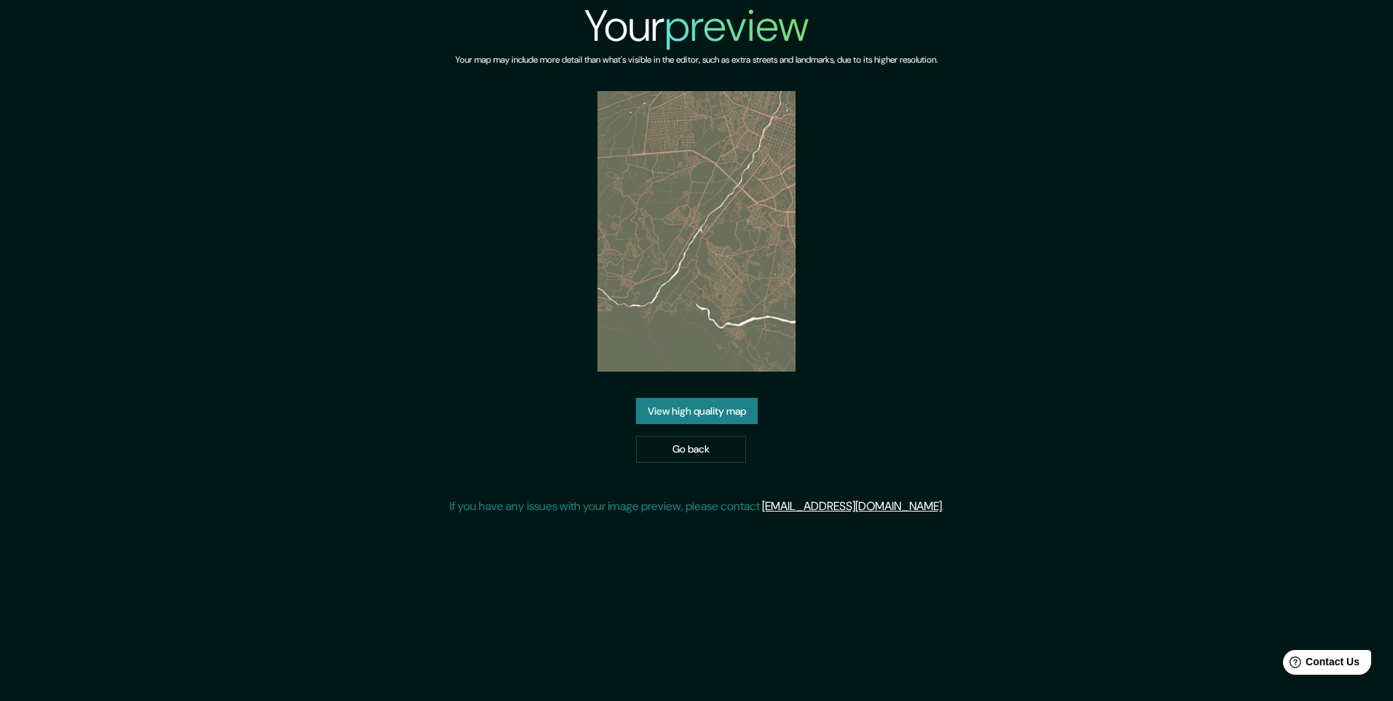
click at [832, 412] on div "Your preview Your map may include more detail than what's visible in the editor…" at bounding box center [696, 263] width 495 height 527
click at [722, 405] on link "View high quality map" at bounding box center [697, 411] width 122 height 27
